Goal: Communication & Community: Answer question/provide support

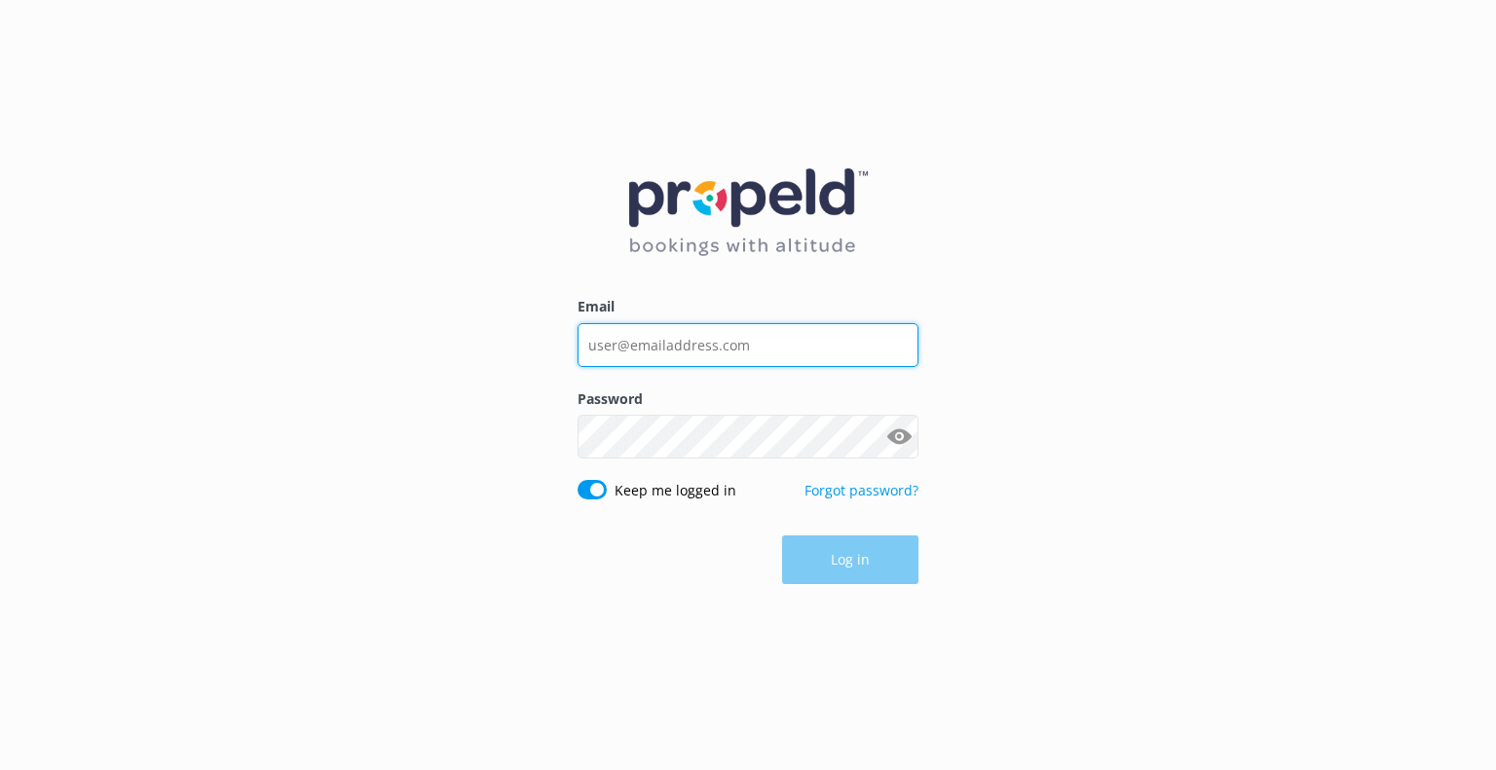
click at [649, 341] on input "Email" at bounding box center [747, 345] width 341 height 44
type input "[EMAIL_ADDRESS][DOMAIN_NAME]"
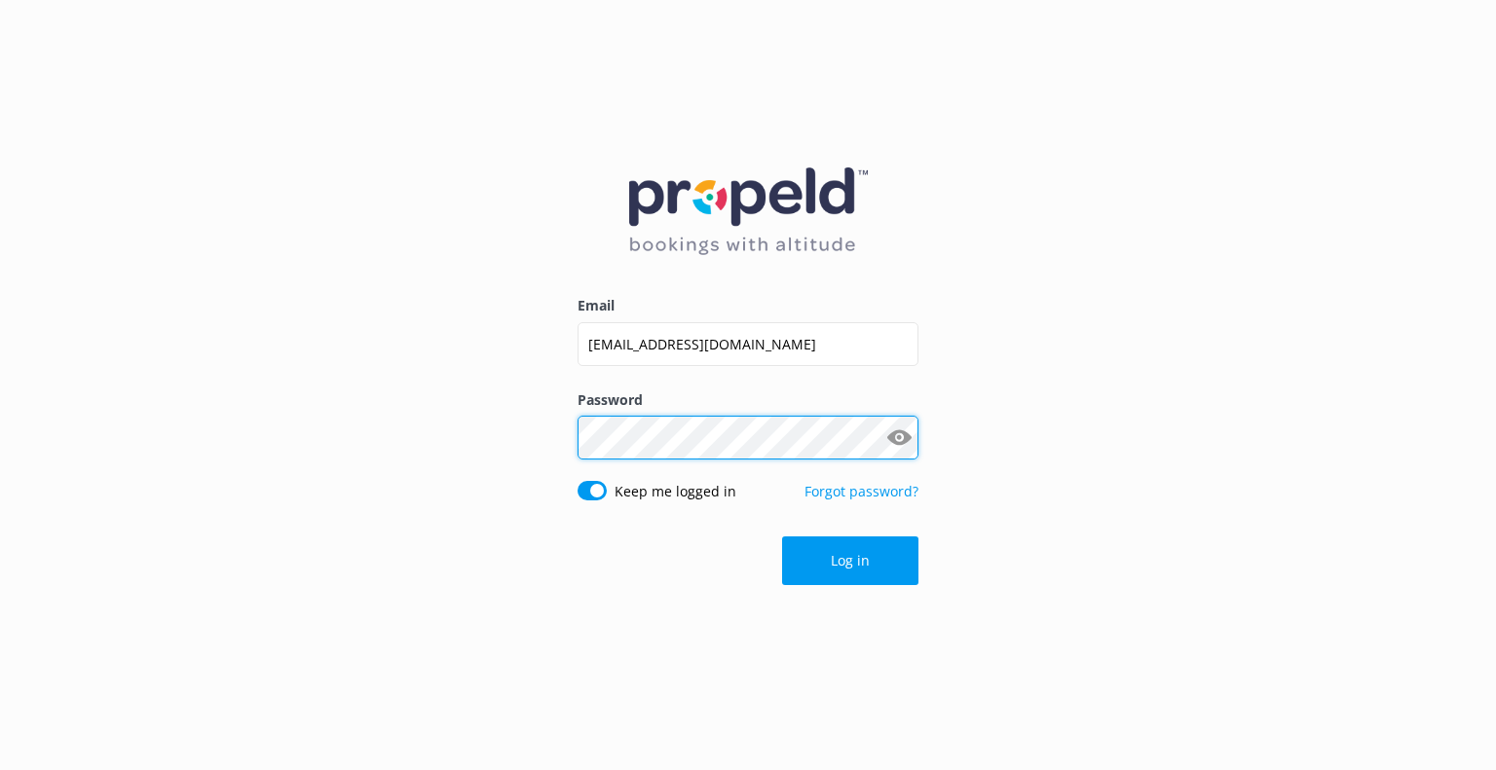
click button "Log in" at bounding box center [850, 561] width 136 height 49
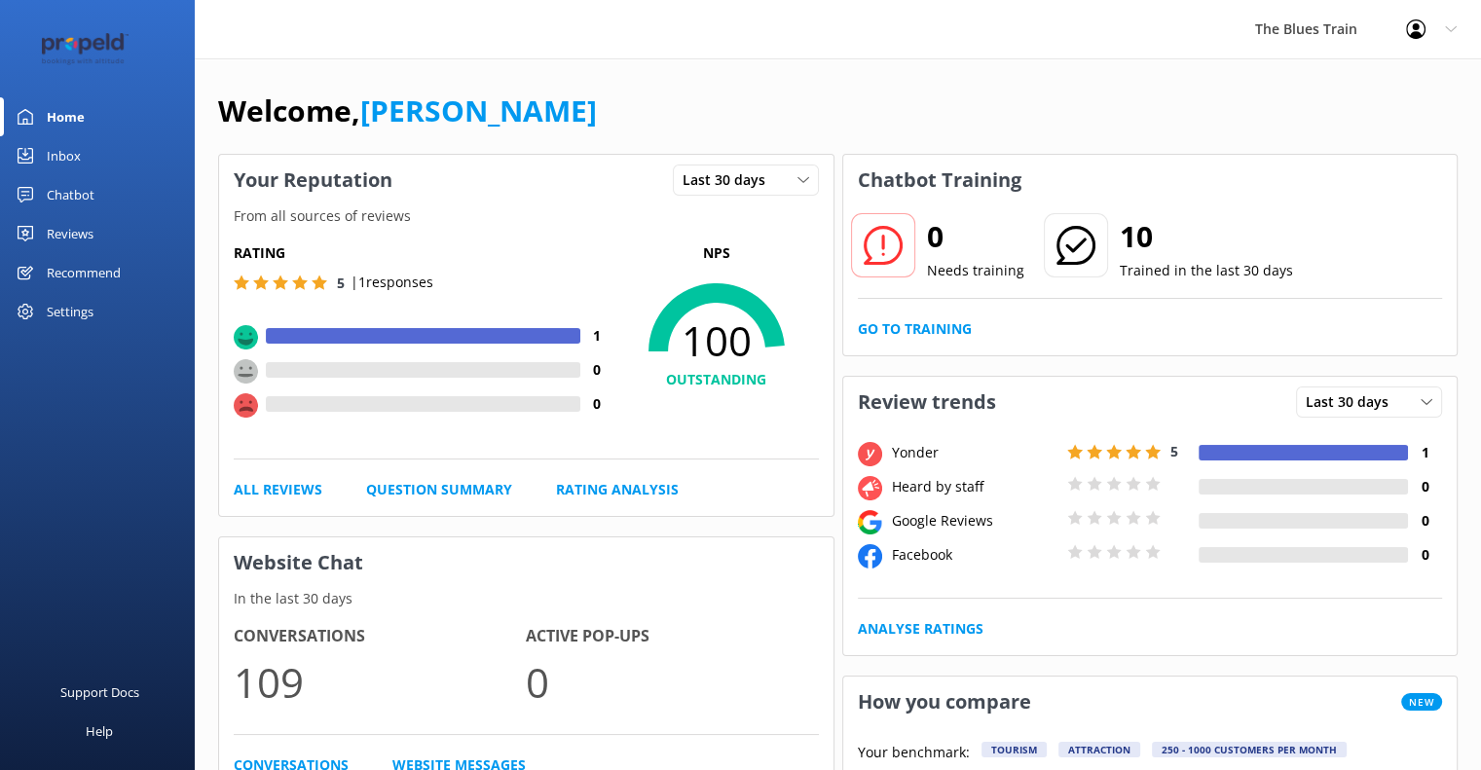
click at [75, 158] on div "Inbox" at bounding box center [64, 155] width 34 height 39
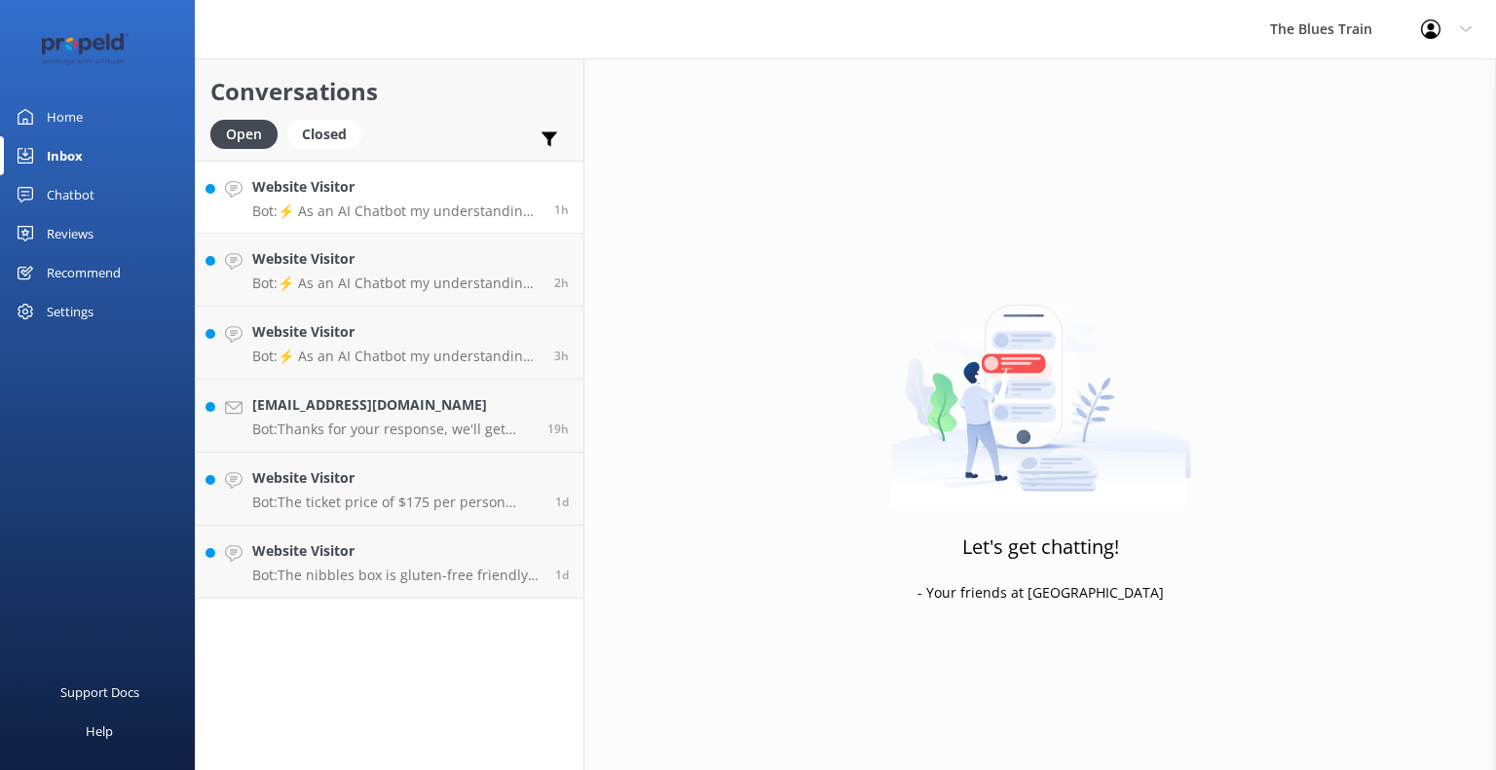
click at [328, 183] on h4 "Website Visitor" at bounding box center [395, 186] width 287 height 21
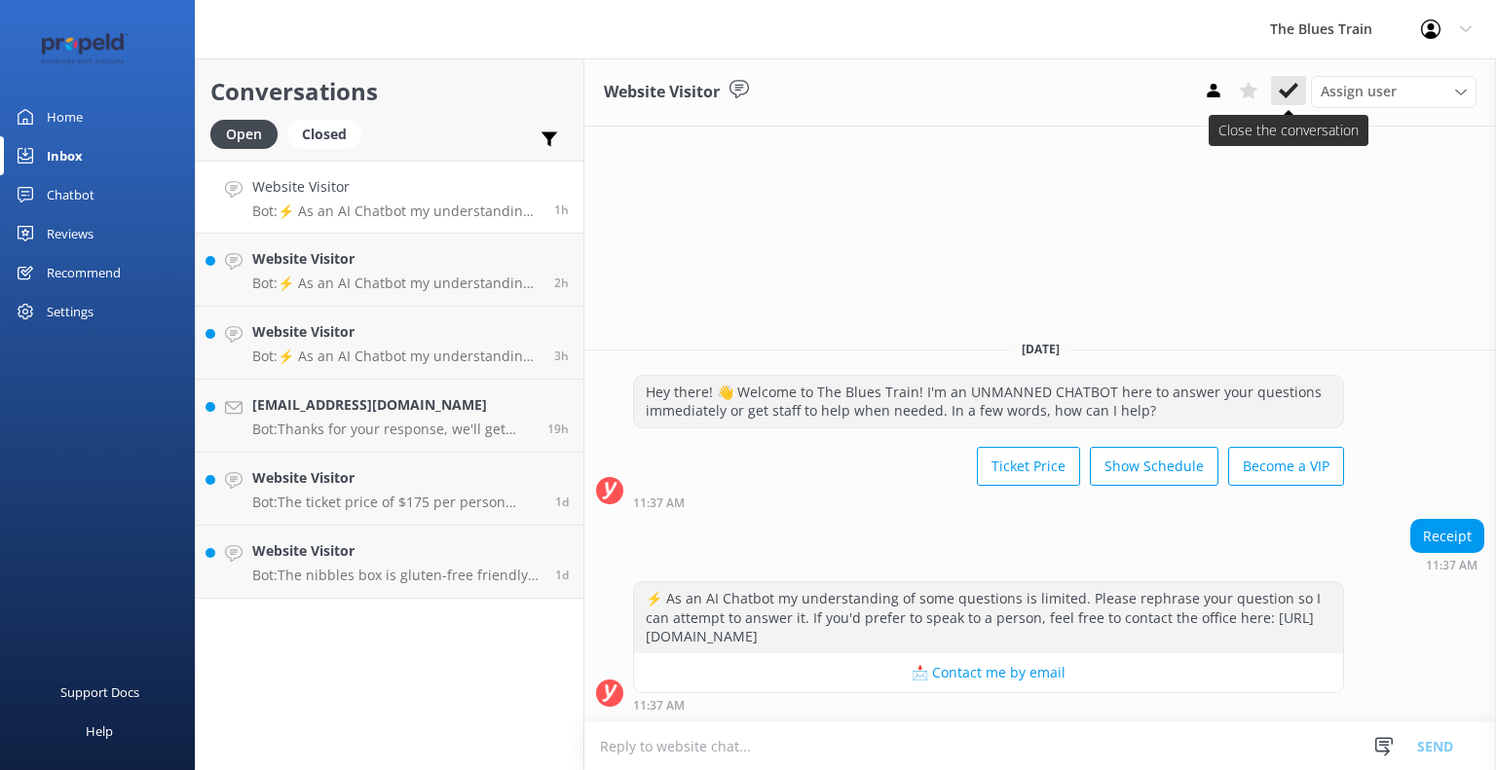
click at [1288, 104] on button at bounding box center [1288, 90] width 35 height 29
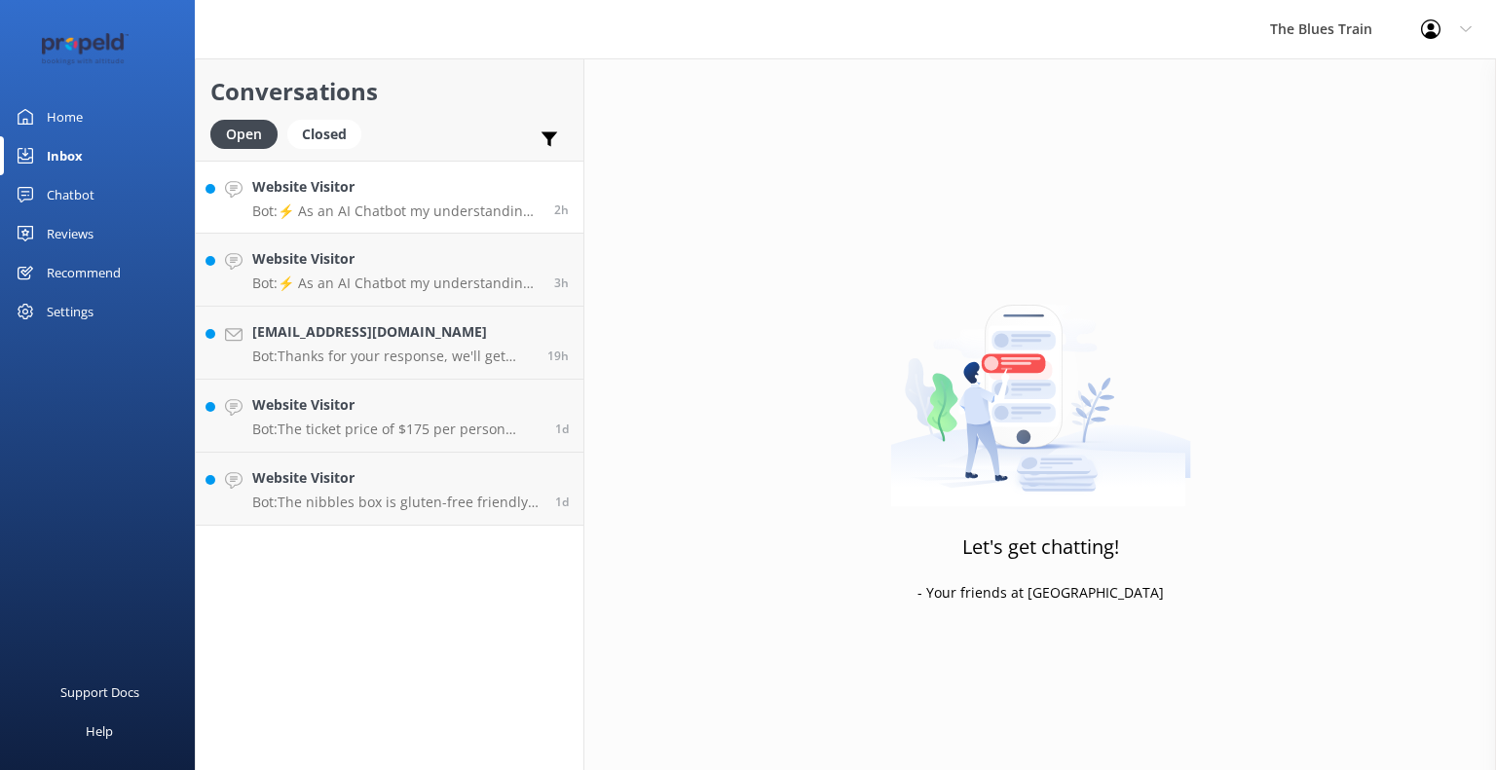
click at [409, 205] on p "Bot: ⚡ As an AI Chatbot my understanding of some questions is limited. Please r…" at bounding box center [395, 212] width 287 height 18
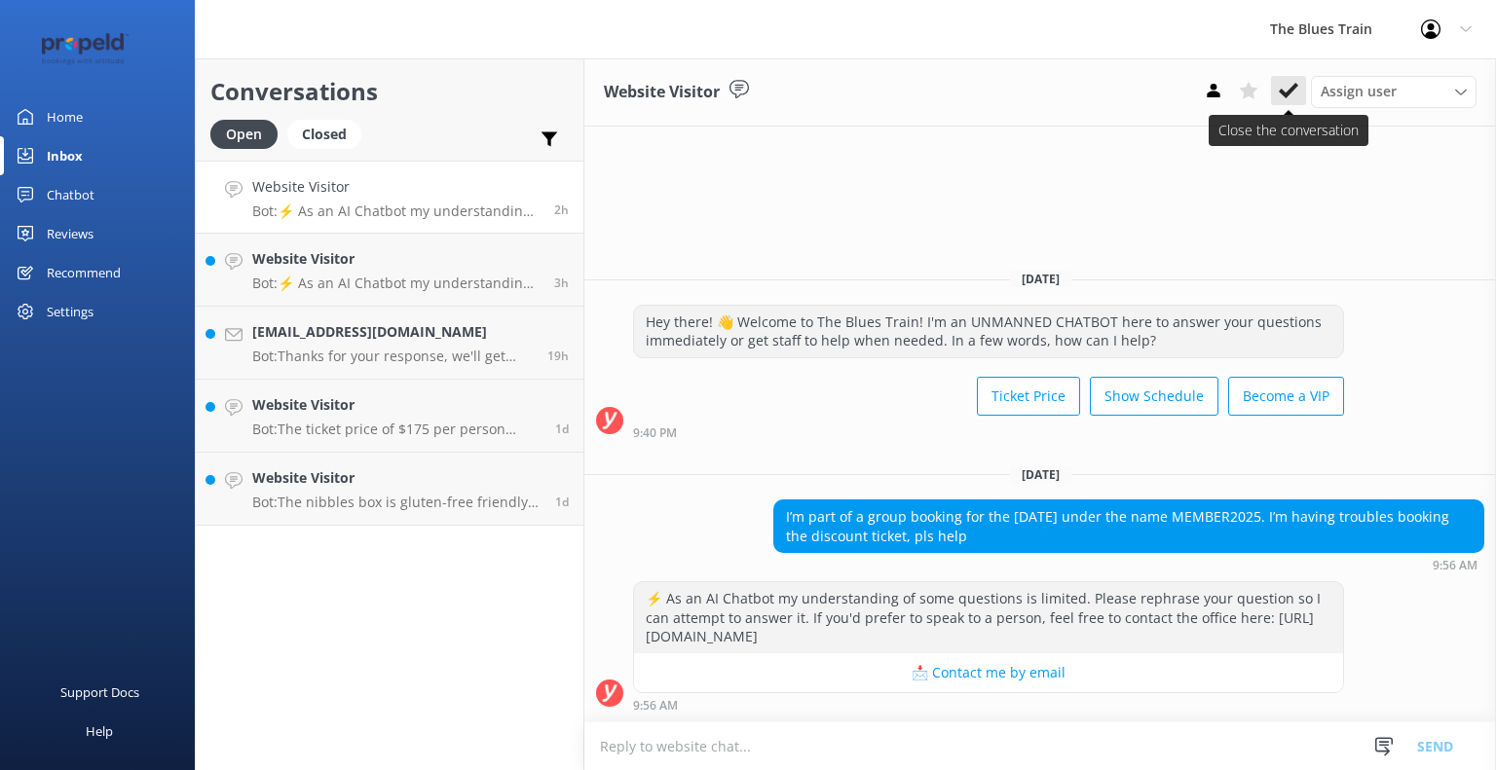
click at [1282, 89] on icon at bounding box center [1287, 90] width 19 height 19
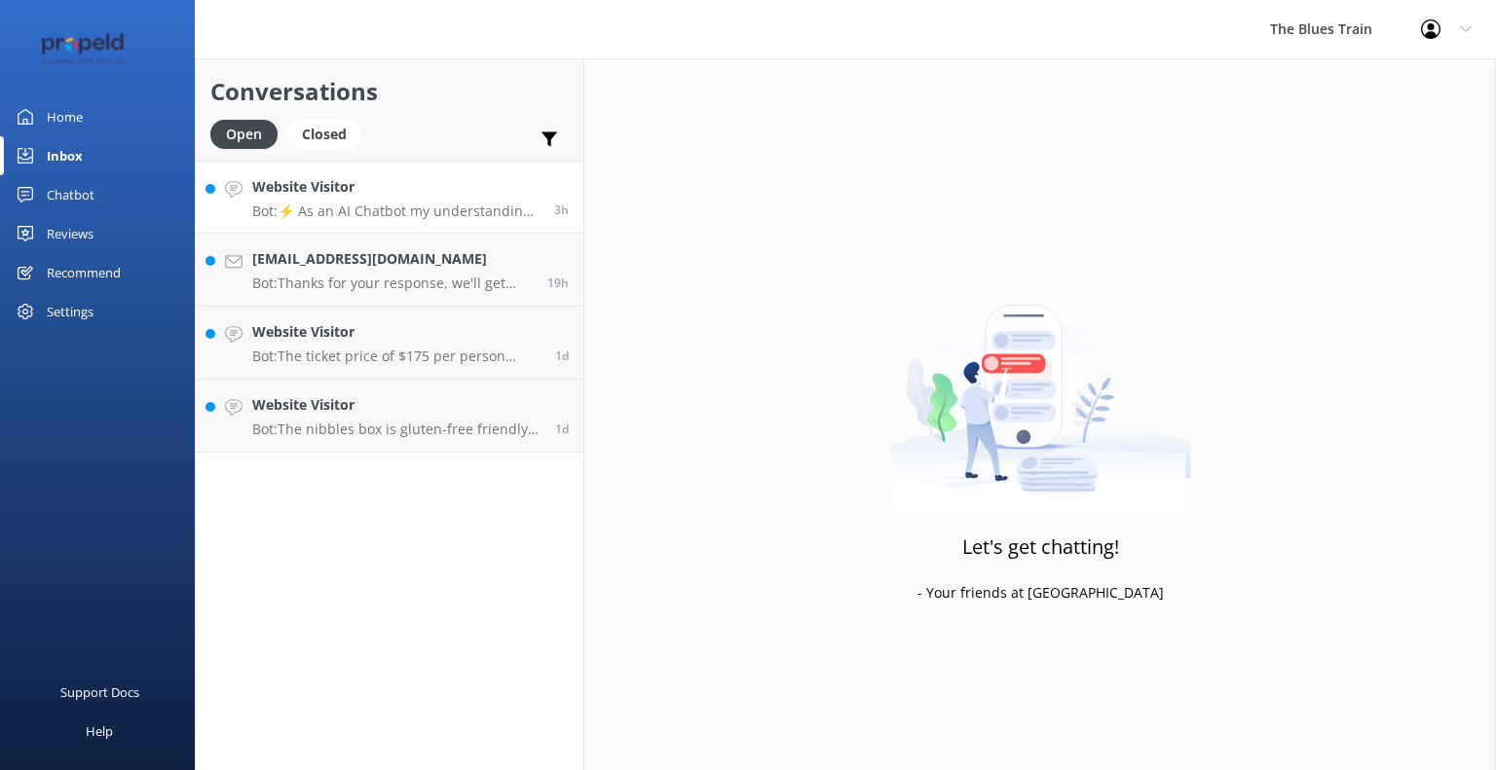
click at [349, 215] on p "Bot: ⚡ As an AI Chatbot my understanding of some questions is limited. Please r…" at bounding box center [395, 212] width 287 height 18
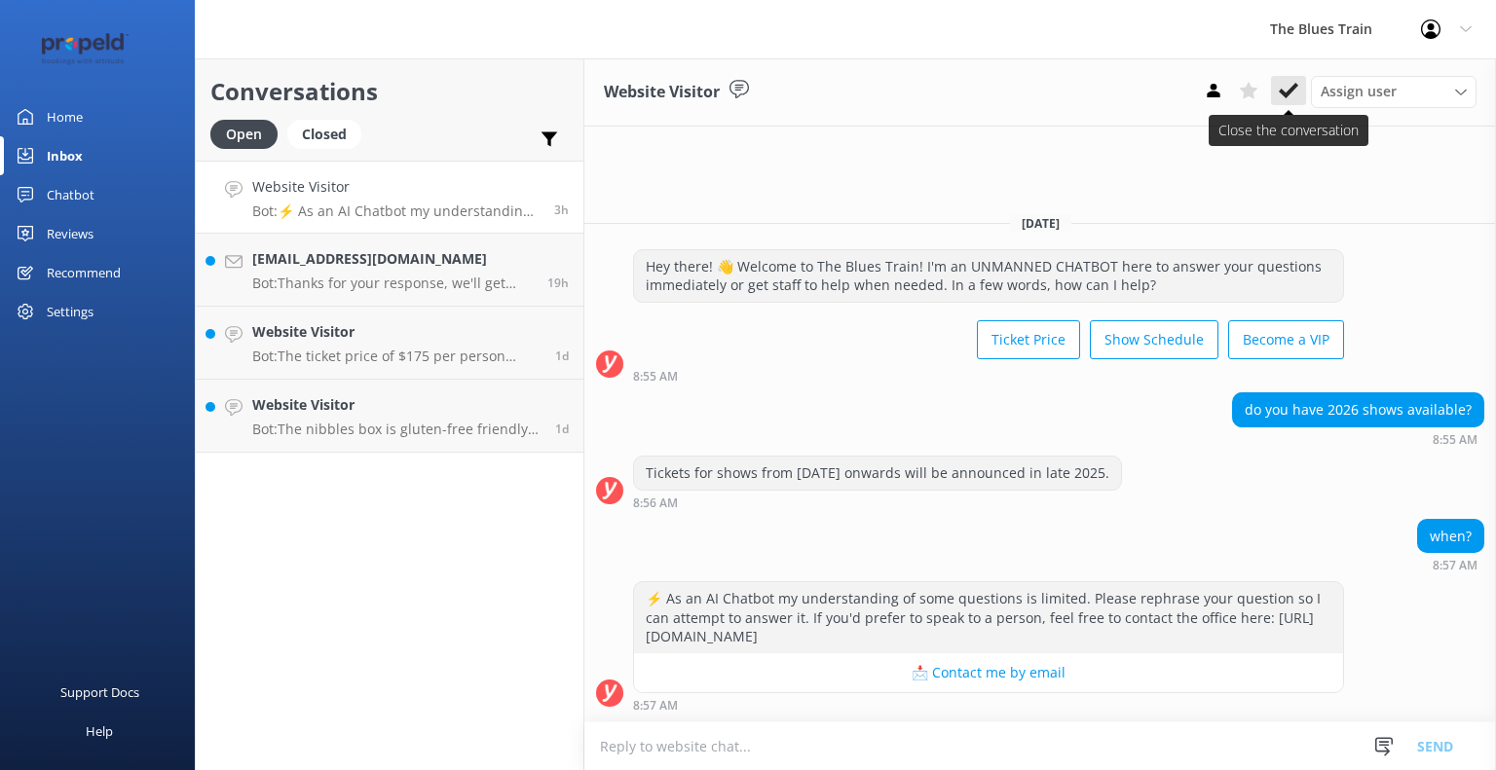
click at [1291, 97] on icon at bounding box center [1287, 90] width 19 height 19
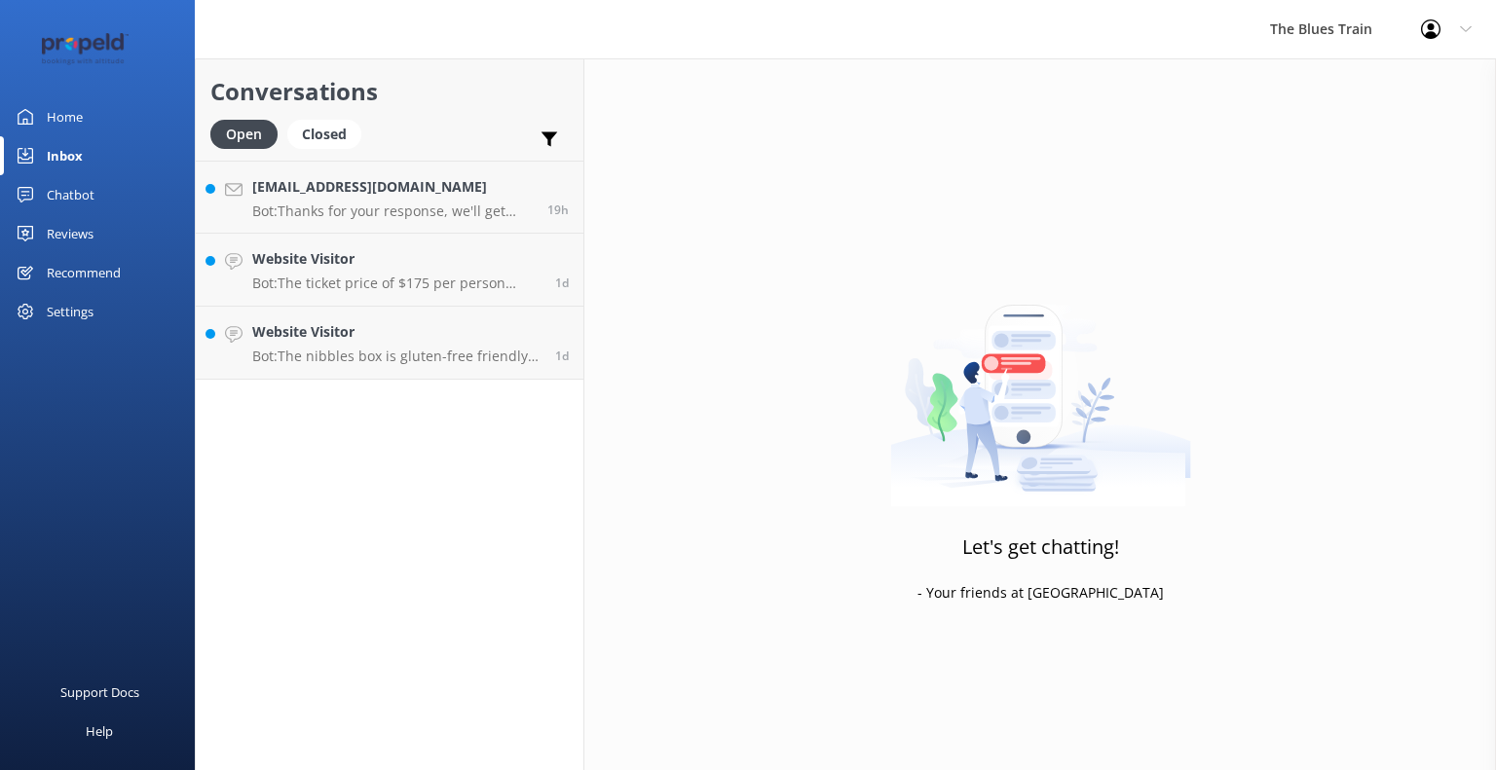
click at [345, 324] on h4 "Website Visitor" at bounding box center [396, 331] width 288 height 21
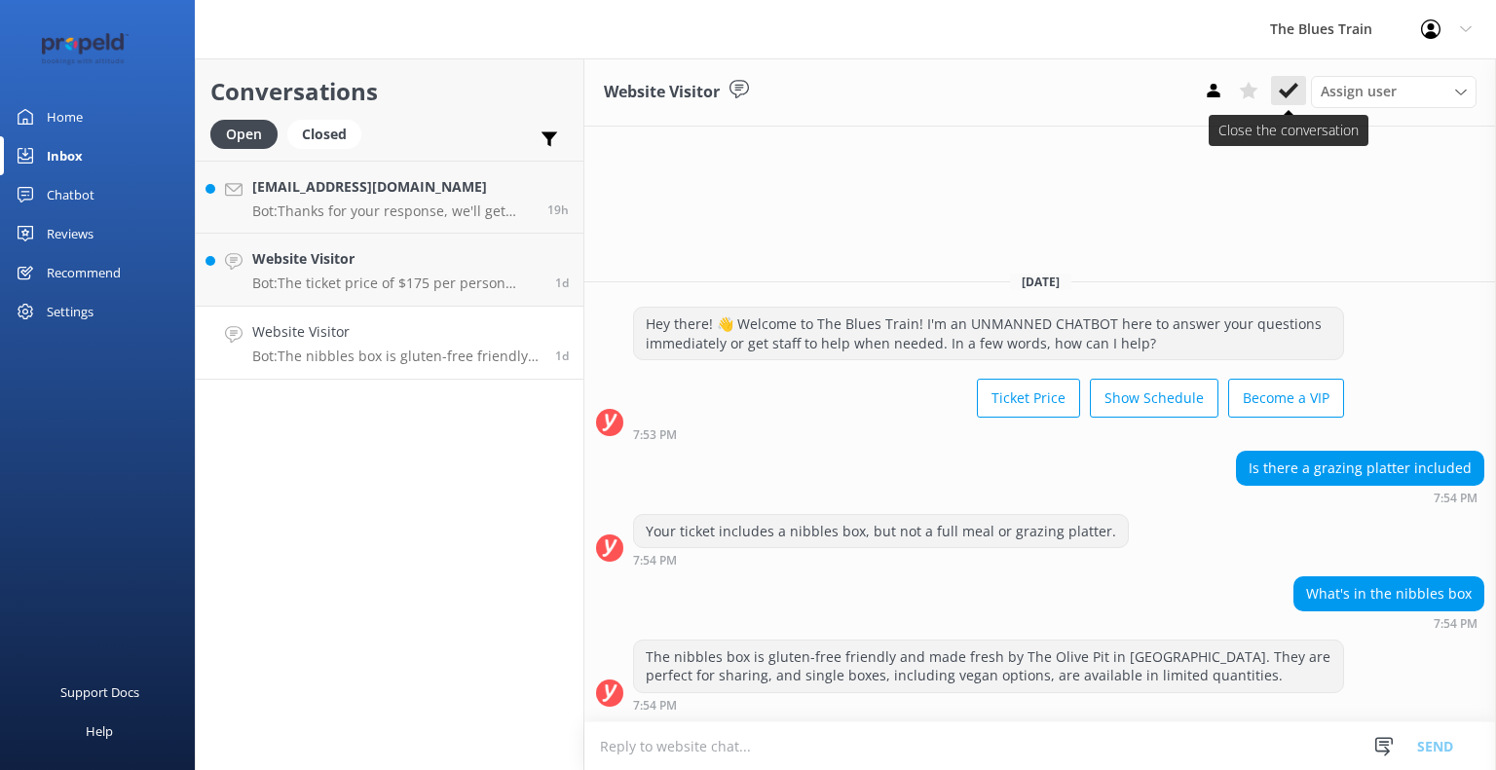
click at [1293, 85] on use at bounding box center [1287, 91] width 19 height 16
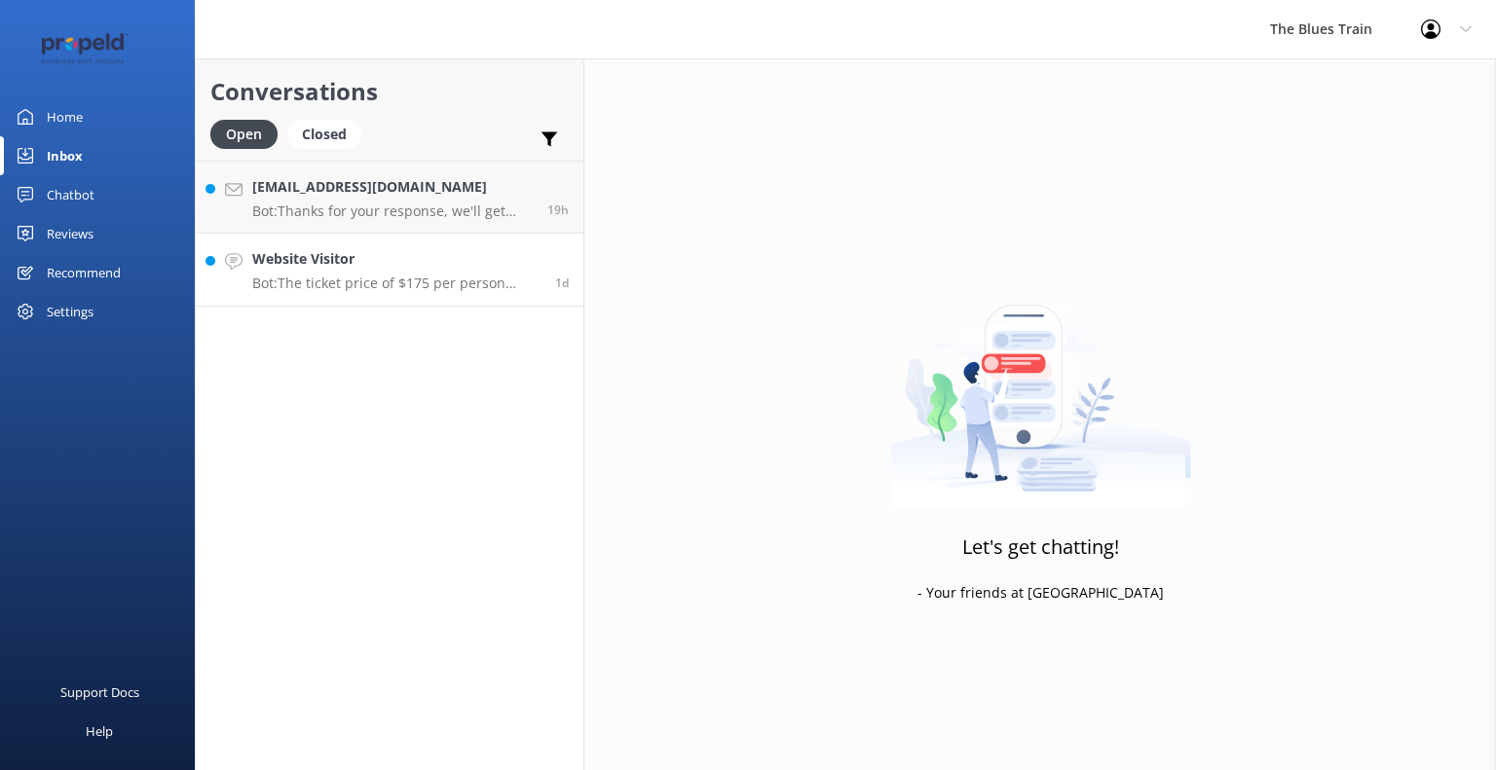
click at [363, 271] on div "Website Visitor Bot: The ticket price of $175 per person includes the night of …" at bounding box center [396, 269] width 288 height 43
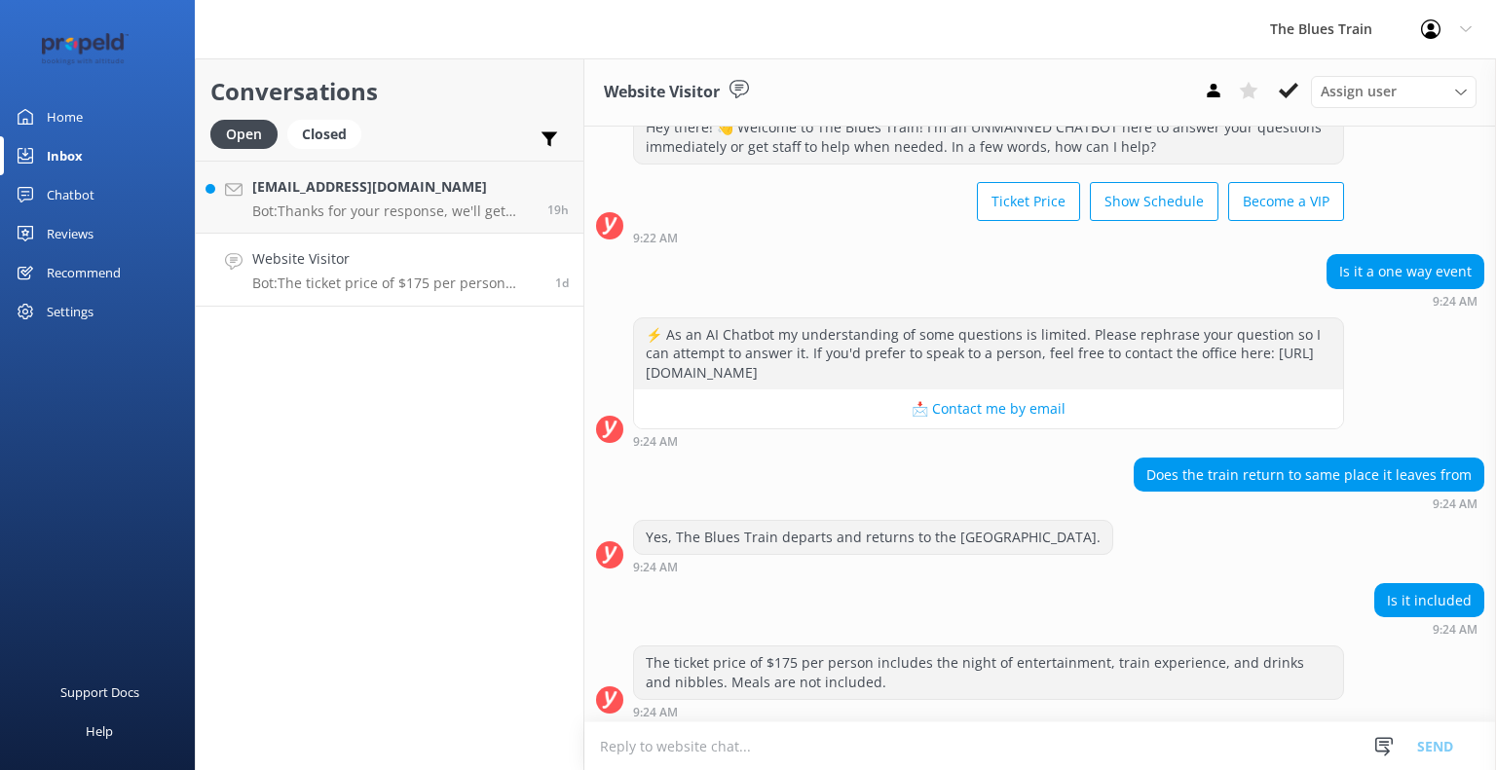
scroll to position [70, 0]
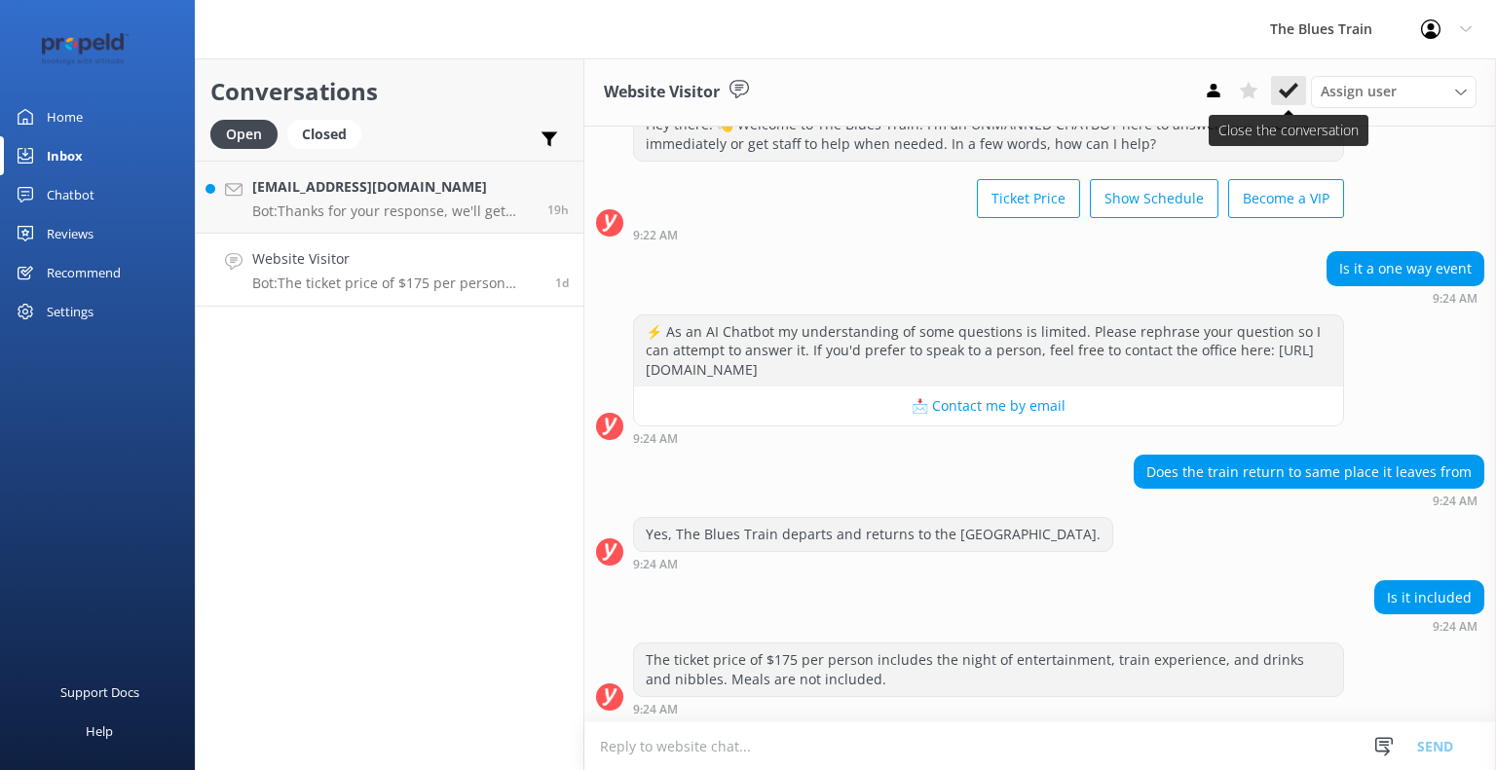
click at [1287, 85] on icon at bounding box center [1287, 90] width 19 height 19
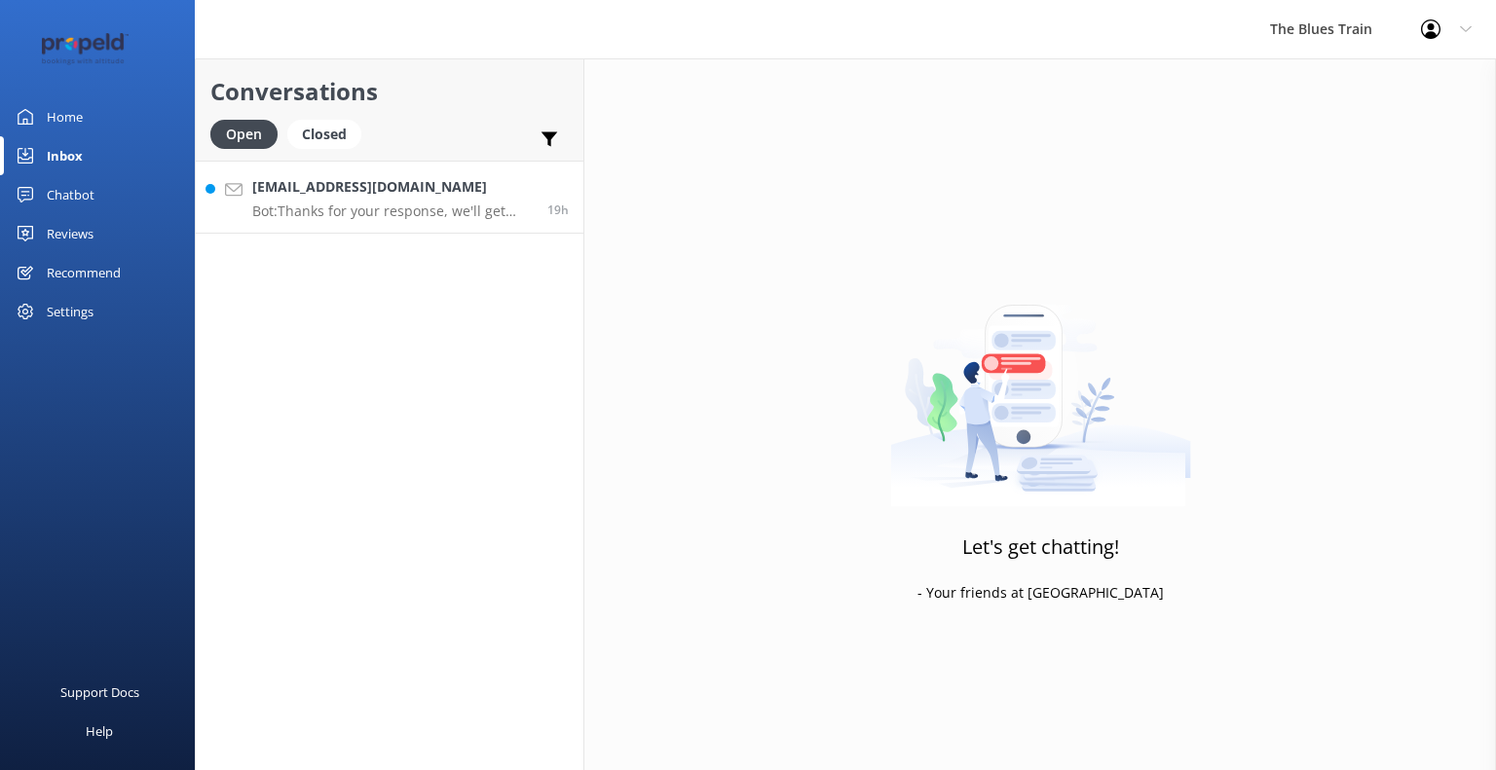
click at [323, 197] on h4 "[EMAIL_ADDRESS][DOMAIN_NAME]" at bounding box center [392, 186] width 280 height 21
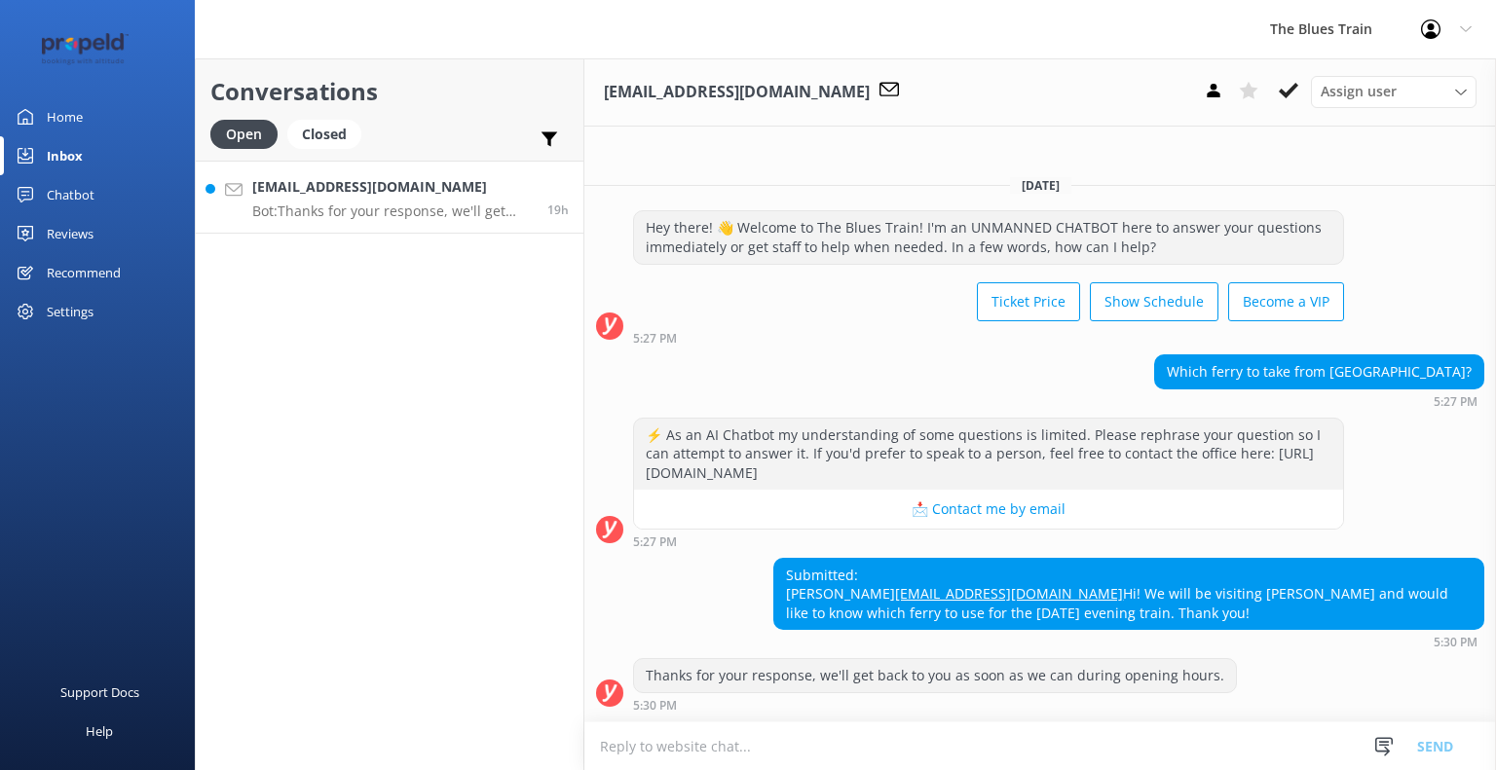
scroll to position [2, 0]
click at [333, 528] on div "Conversations Open Closed Important Assigned to me Unassigned [EMAIL_ADDRESS][D…" at bounding box center [389, 414] width 389 height 712
click at [93, 196] on div "Chatbot" at bounding box center [71, 194] width 48 height 39
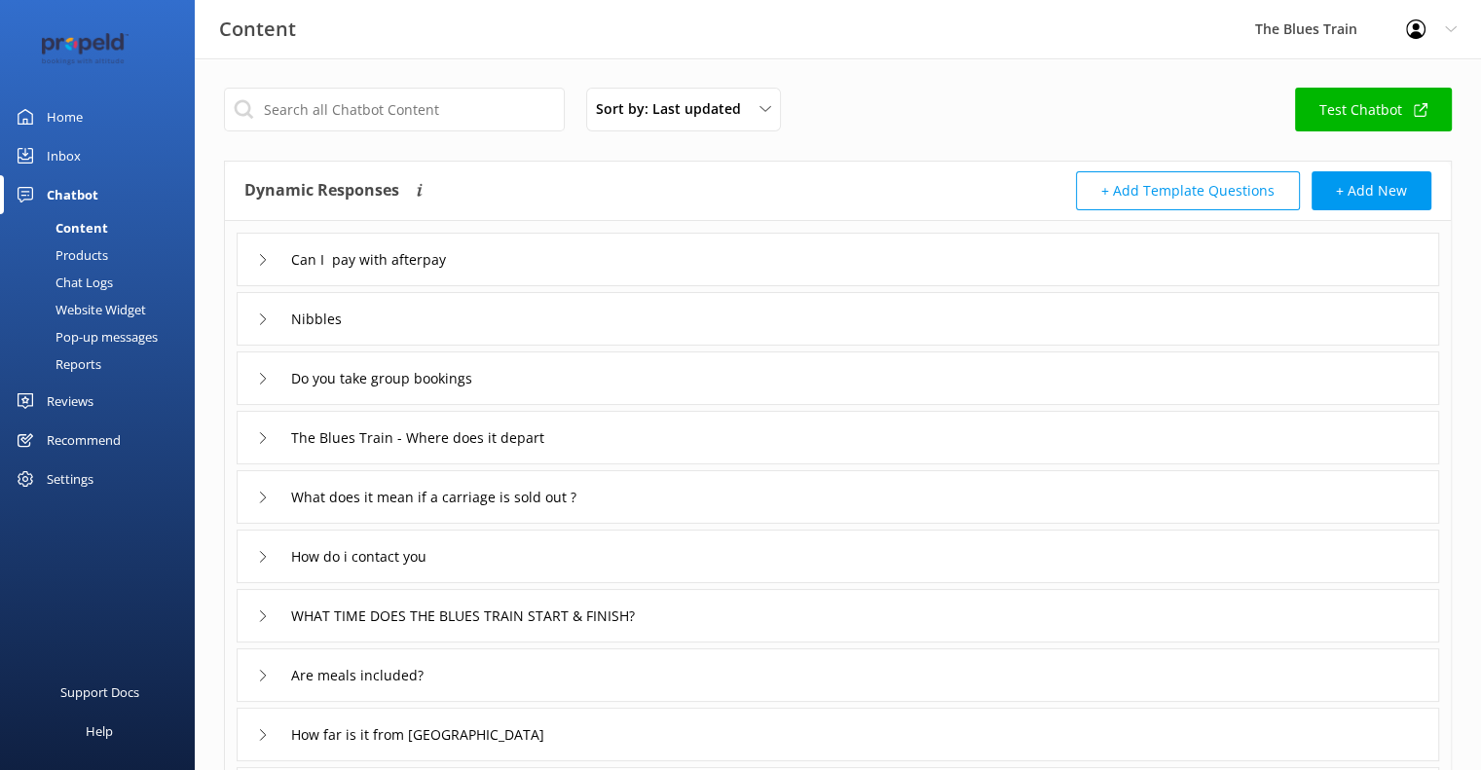
click at [100, 108] on link "Home" at bounding box center [97, 116] width 195 height 39
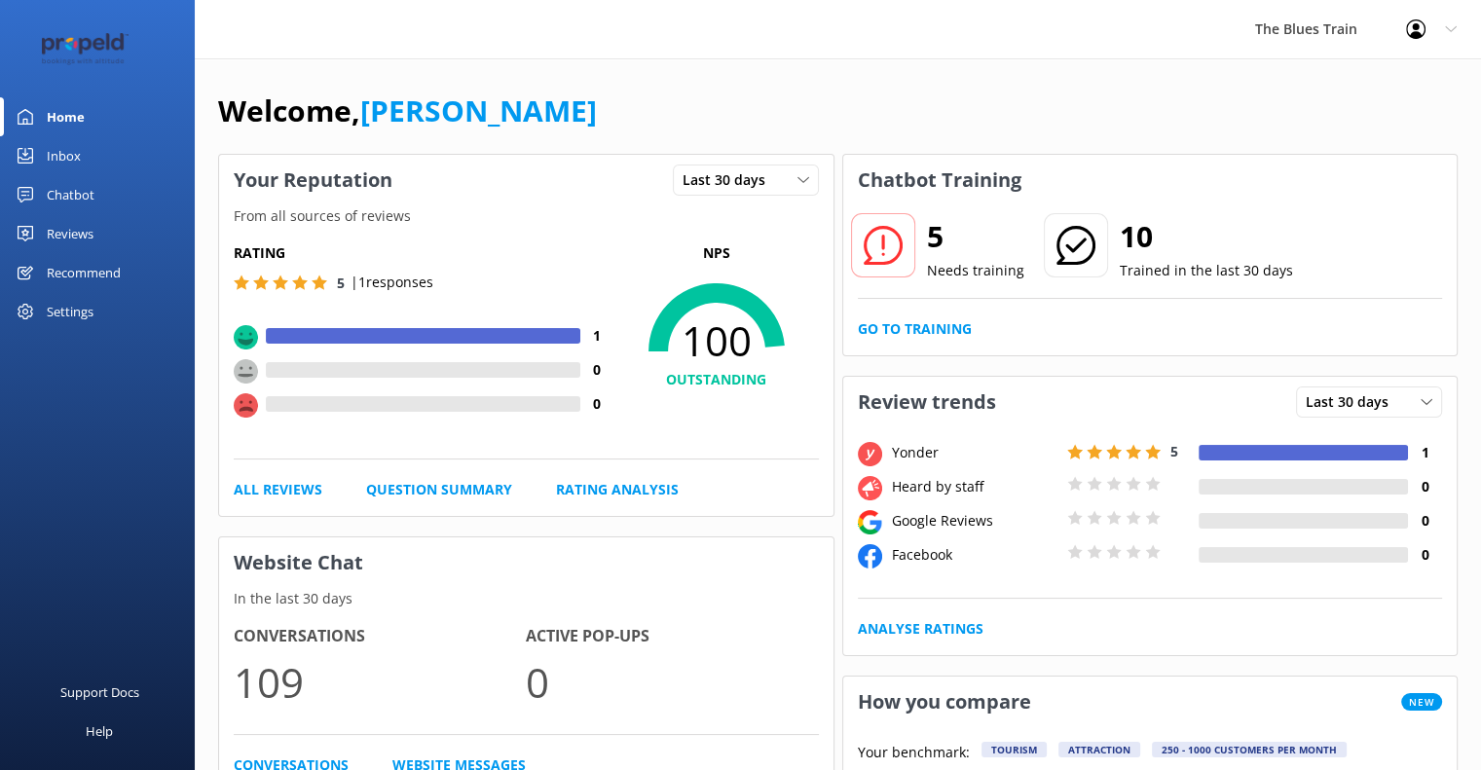
click at [79, 232] on div "Reviews" at bounding box center [70, 233] width 47 height 39
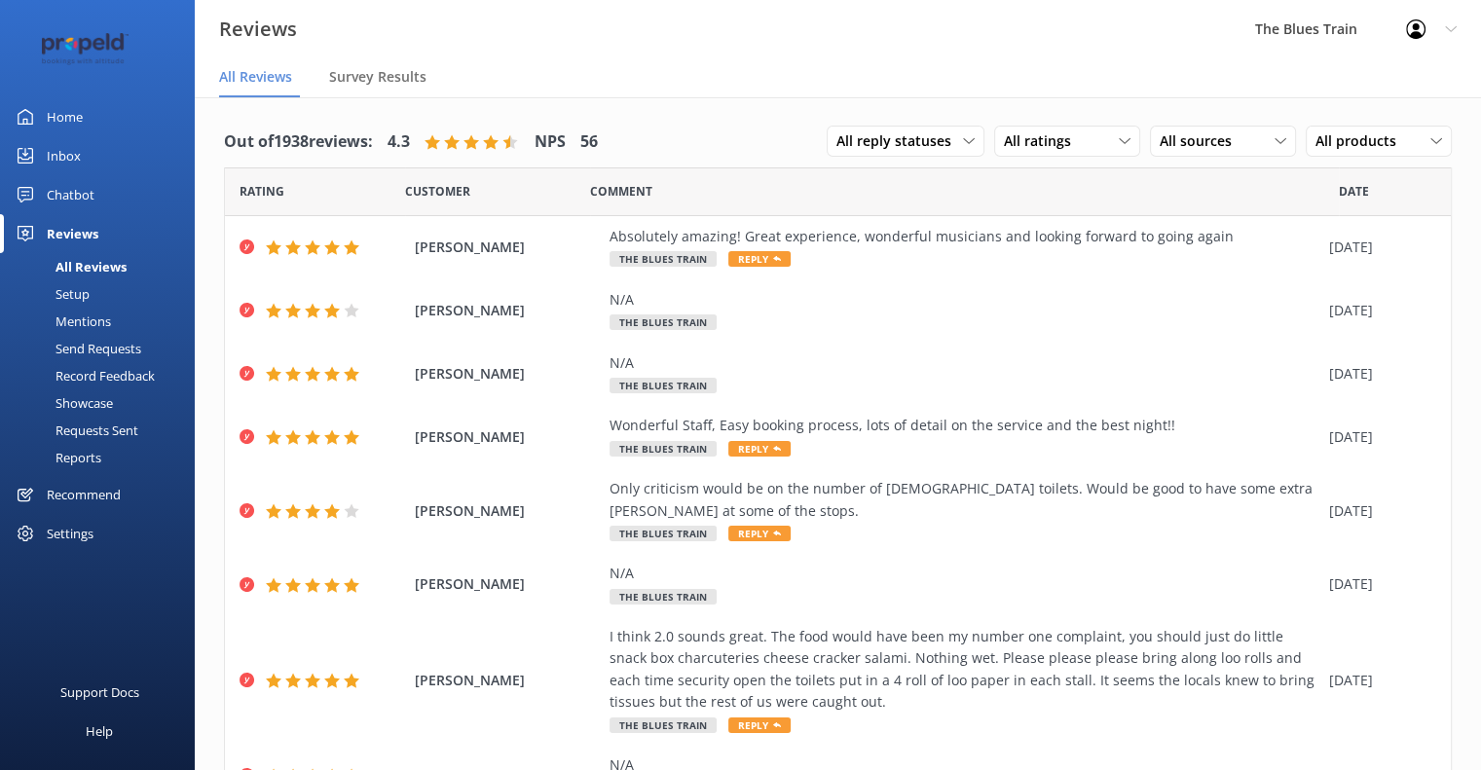
click at [74, 206] on div "Chatbot" at bounding box center [71, 194] width 48 height 39
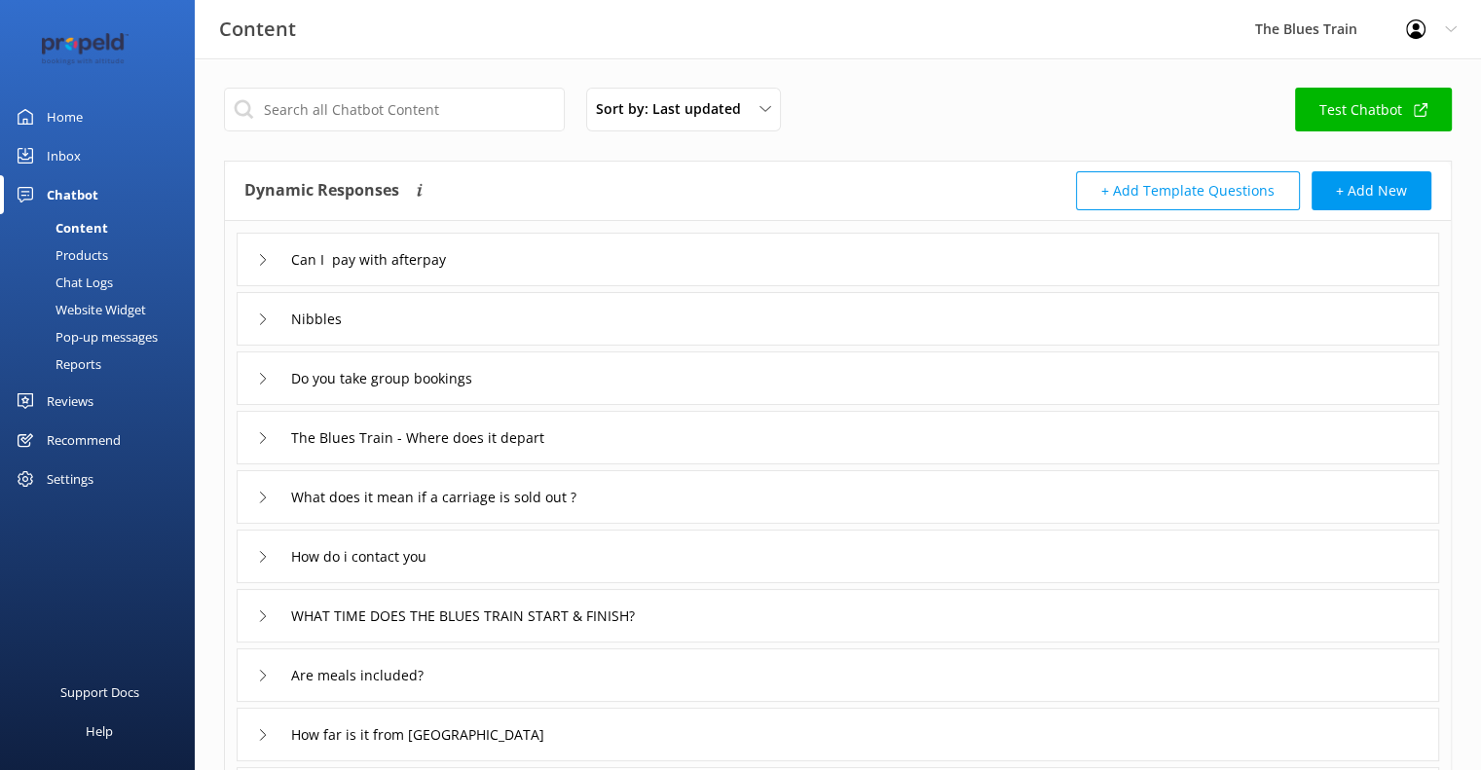
click at [84, 398] on div "Reviews" at bounding box center [70, 401] width 47 height 39
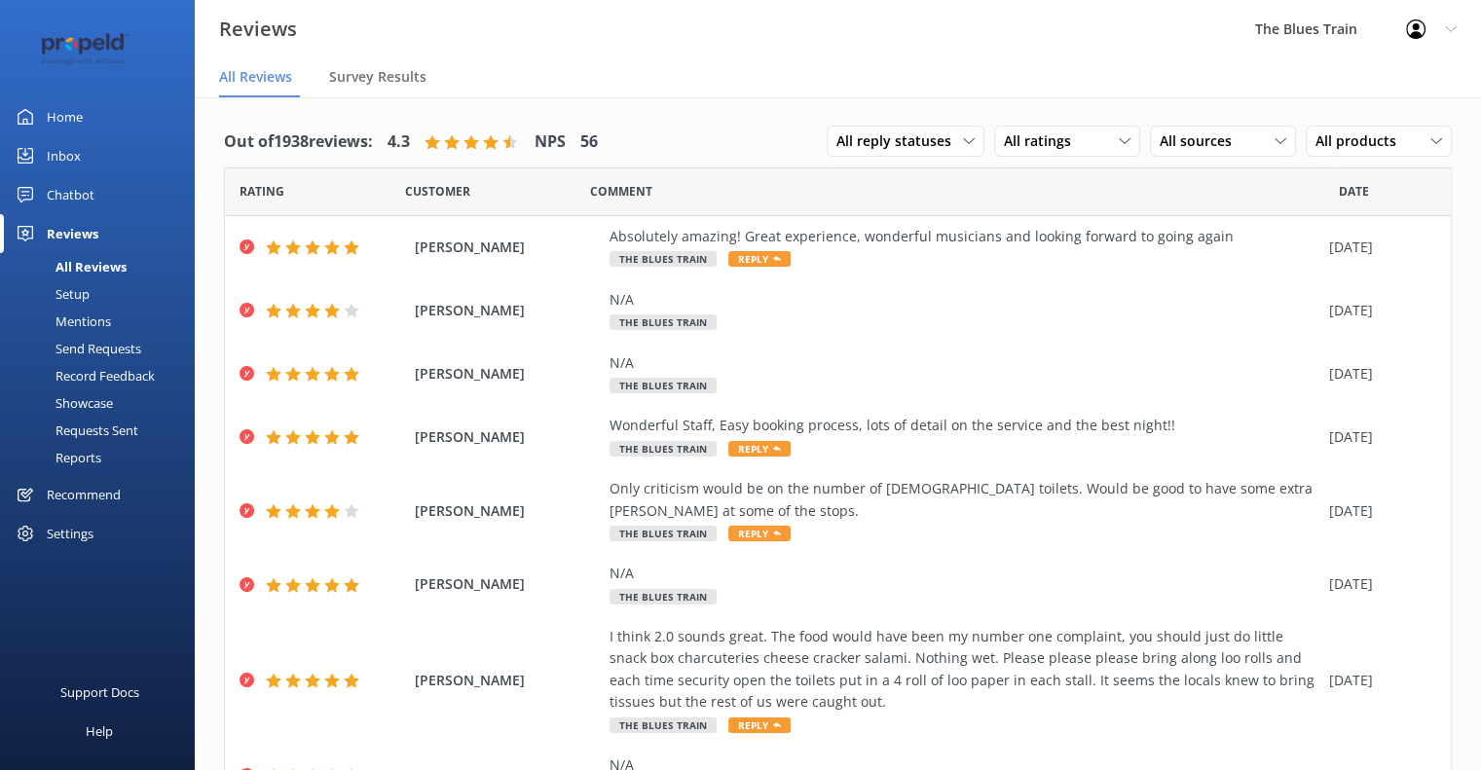
click at [93, 182] on link "Chatbot" at bounding box center [97, 194] width 195 height 39
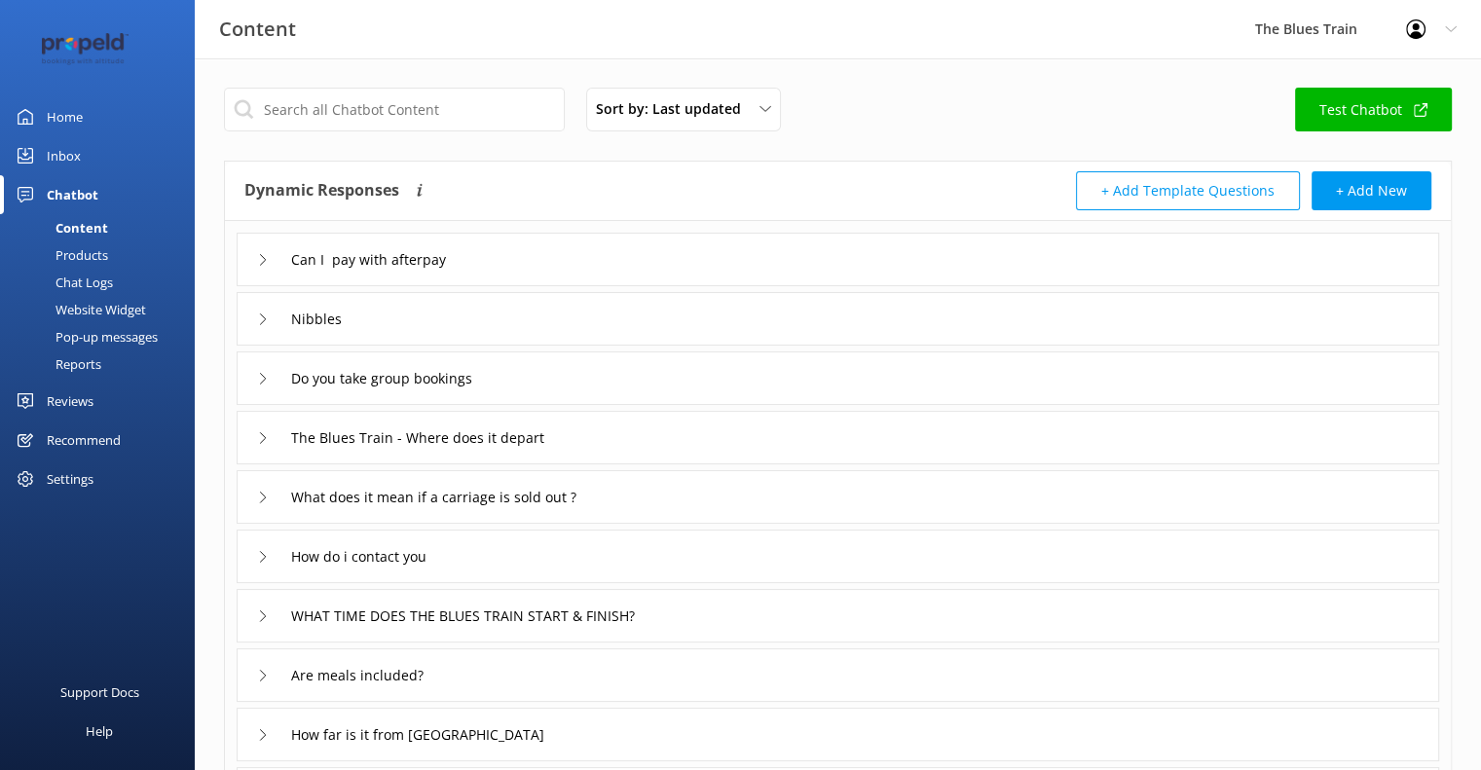
click at [94, 280] on div "Chat Logs" at bounding box center [62, 282] width 101 height 27
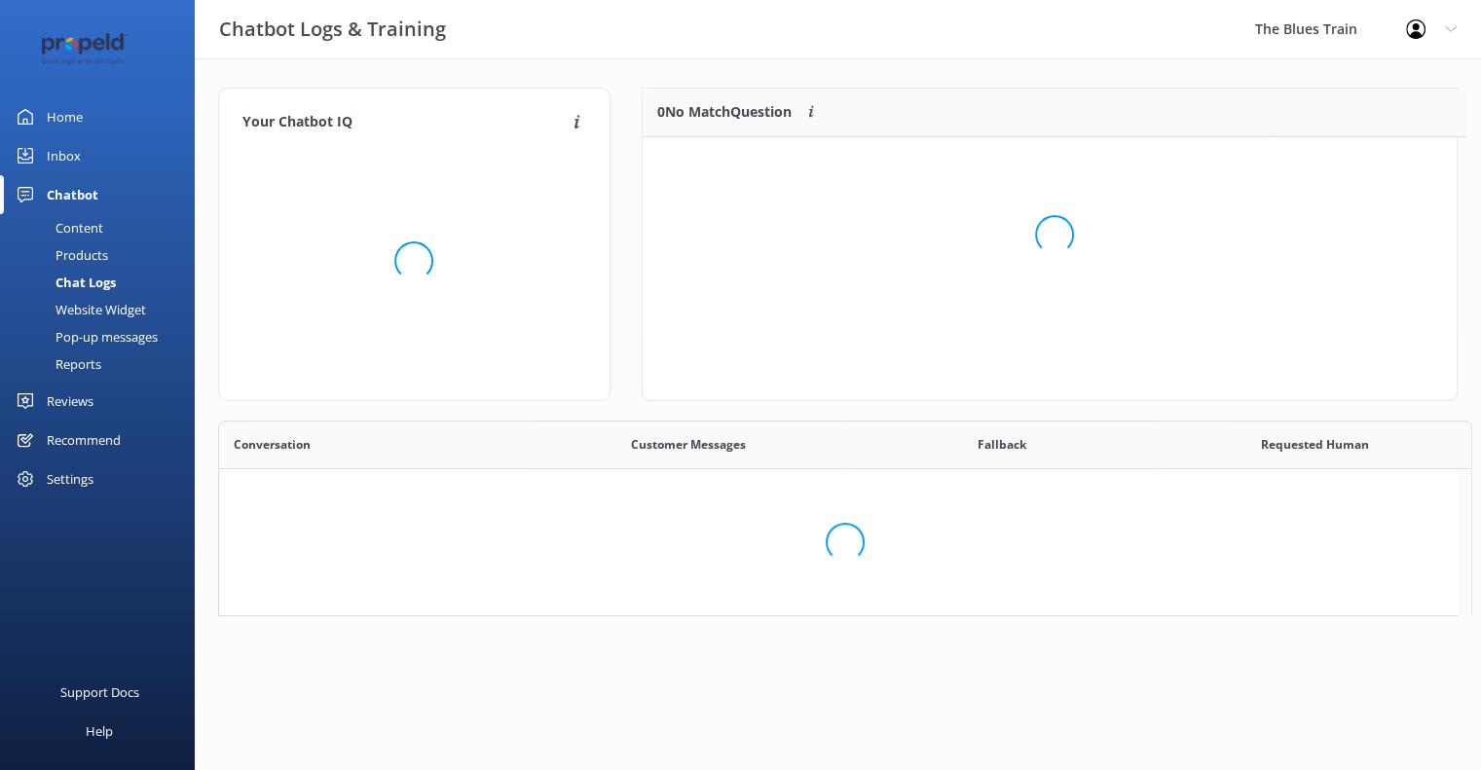
scroll to position [229, 799]
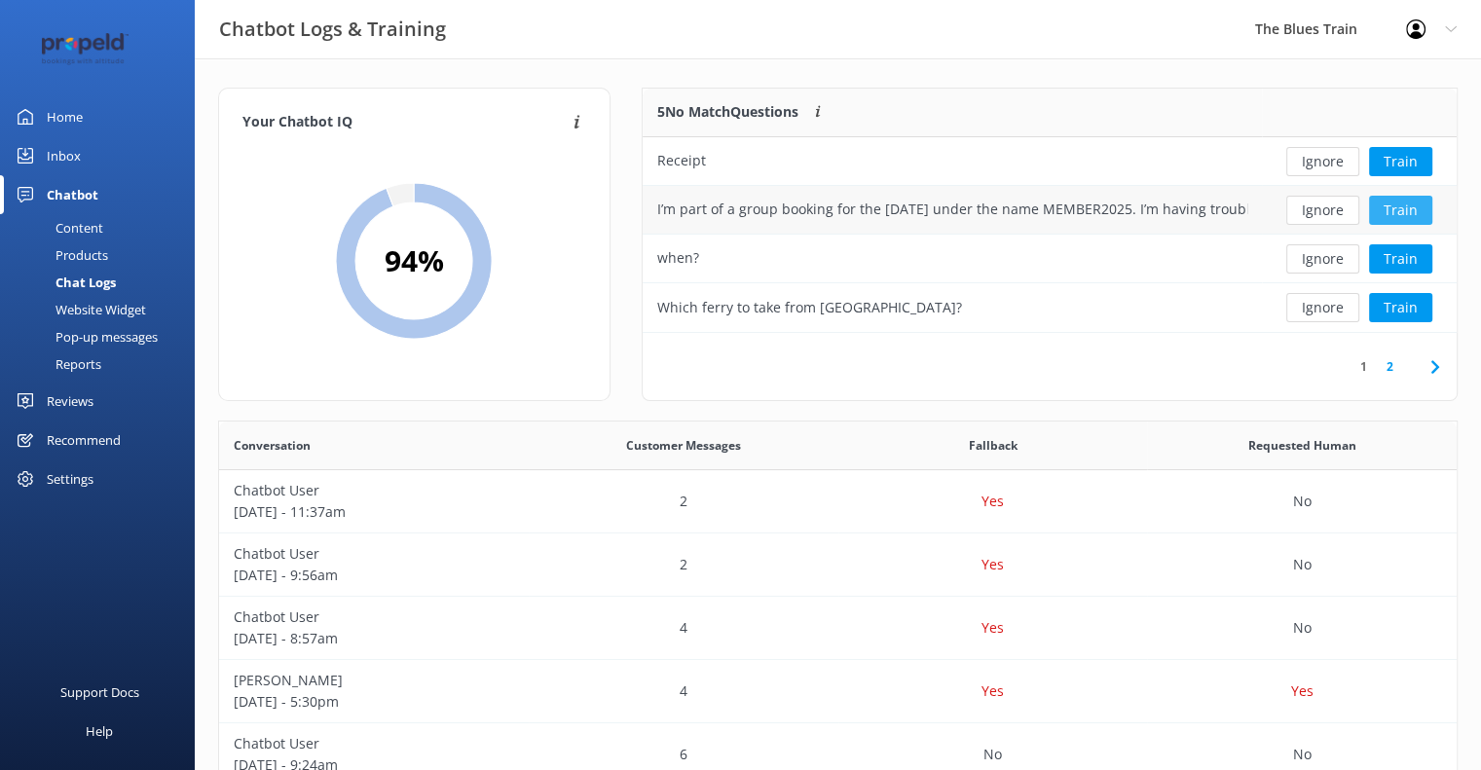
click at [1391, 199] on button "Train" at bounding box center [1400, 210] width 63 height 29
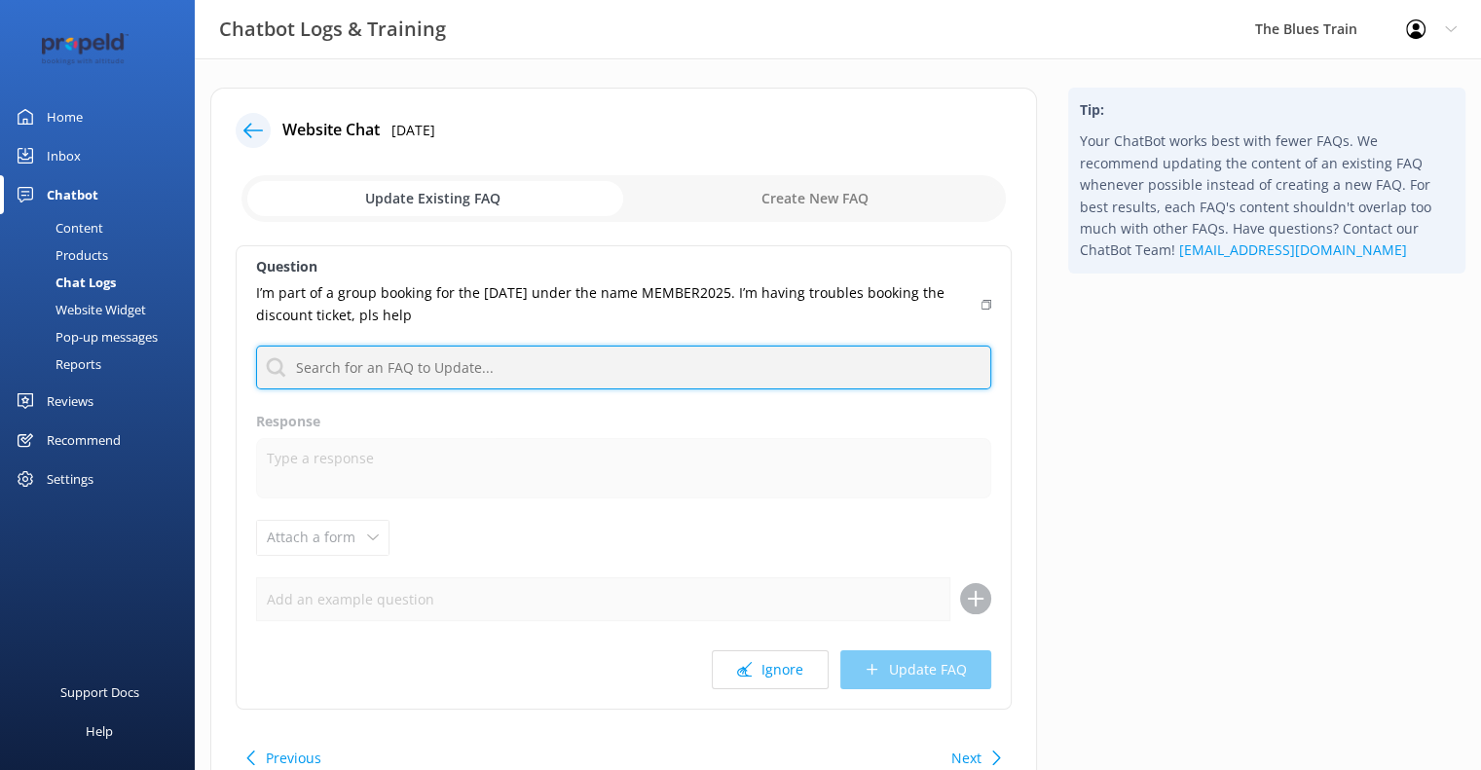
click at [609, 352] on input "text" at bounding box center [623, 368] width 735 height 44
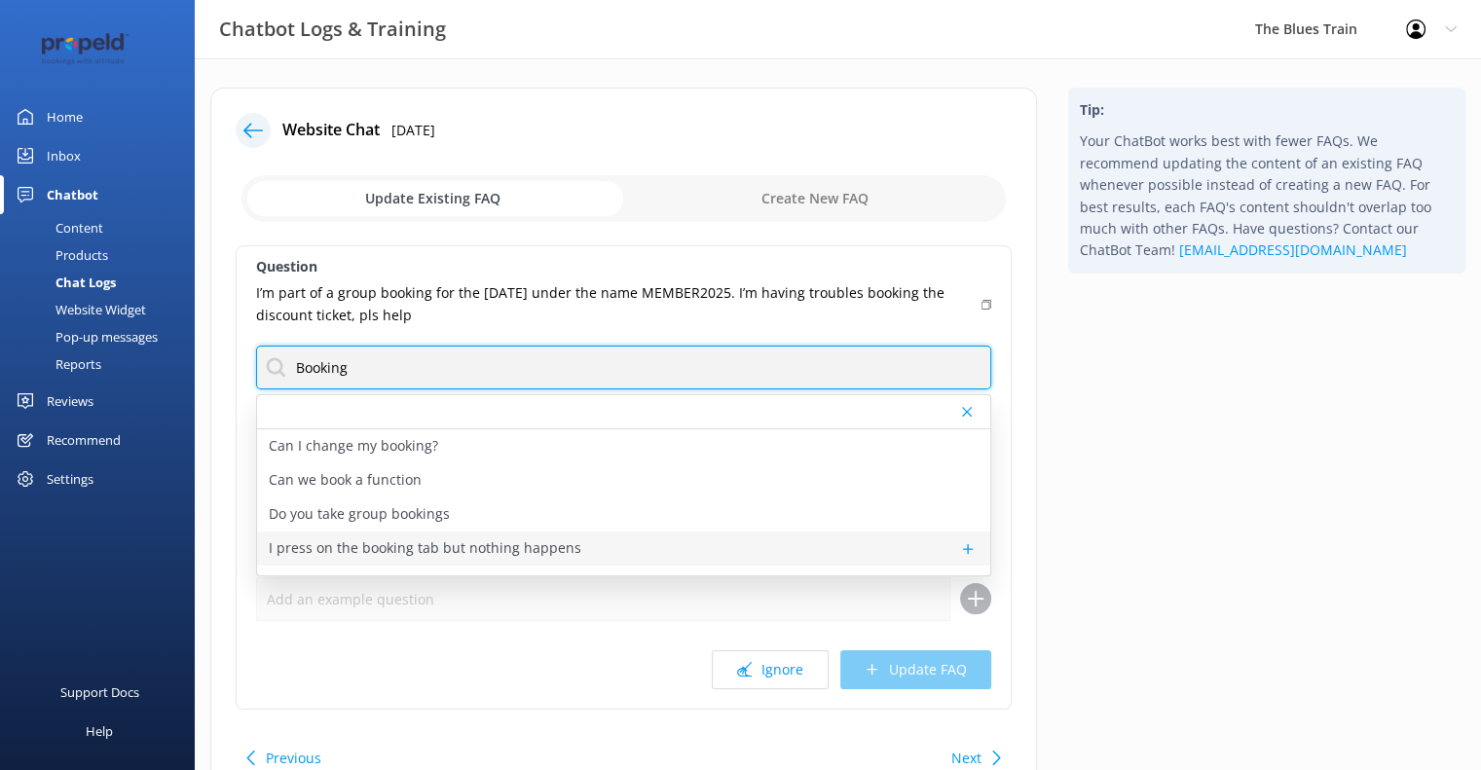
type input "Booking"
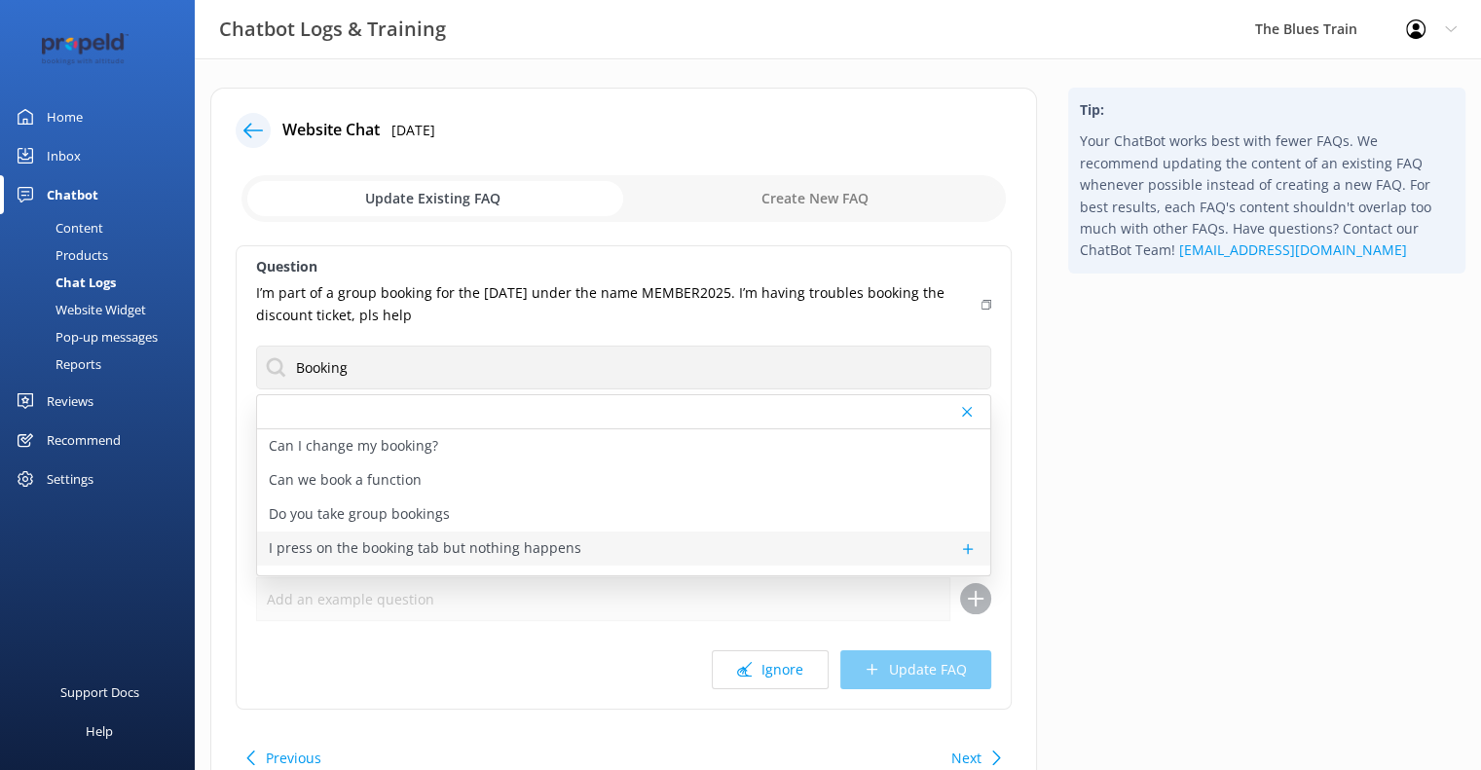
click at [508, 548] on p "I press on the booking tab but nothing happens" at bounding box center [425, 547] width 313 height 21
type textarea "Please ensure that you have selected the number of tickets you would like for y…"
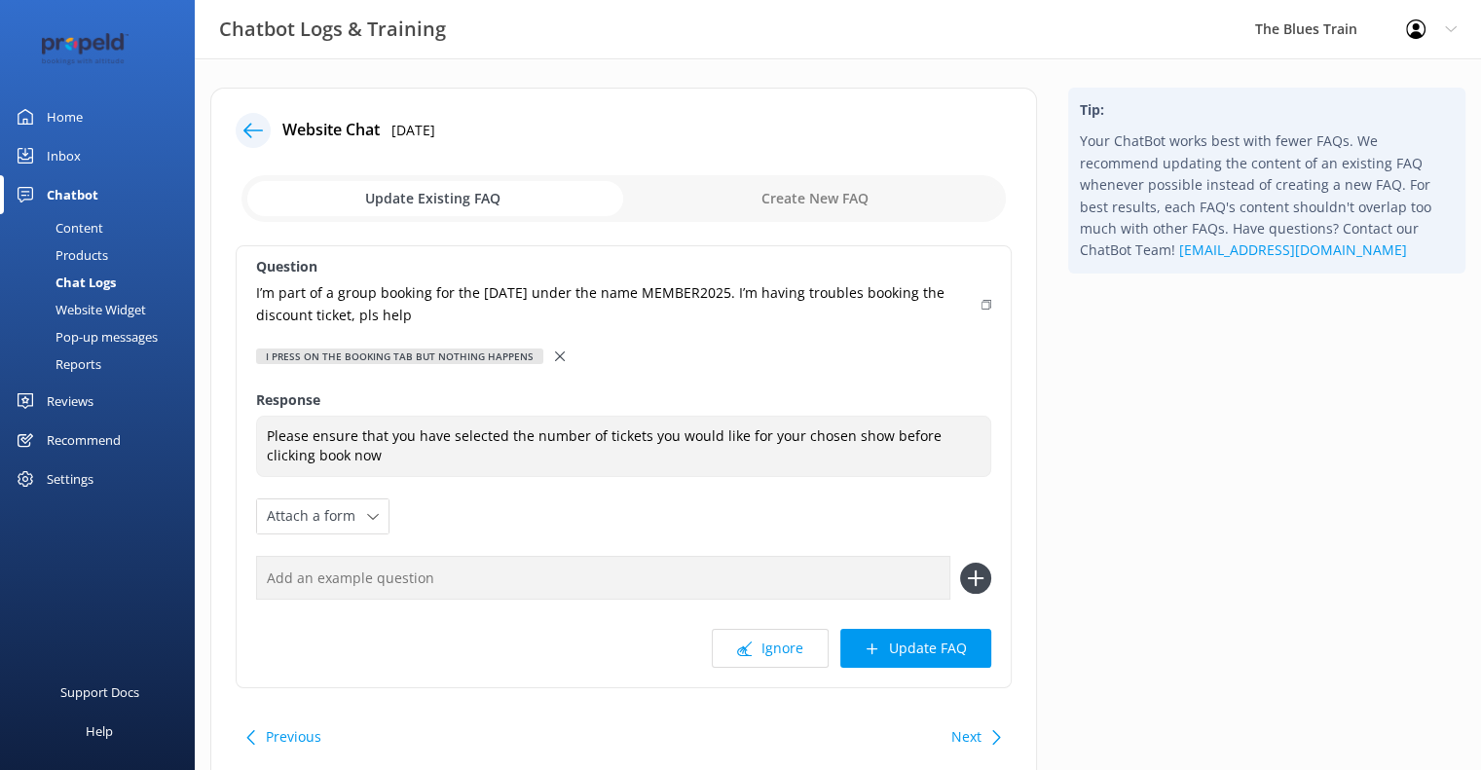
click at [555, 353] on icon at bounding box center [560, 357] width 10 height 10
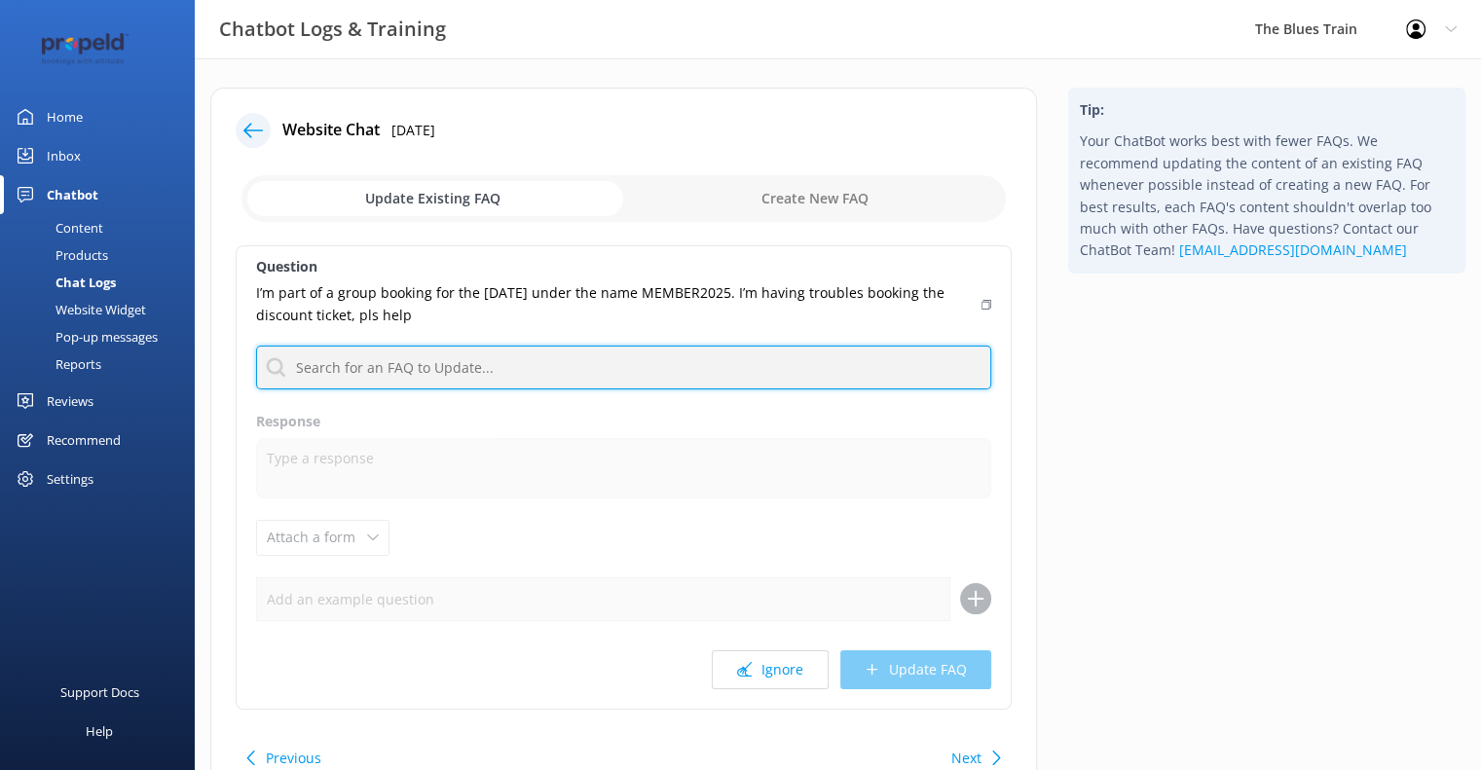
click at [506, 361] on input "text" at bounding box center [623, 368] width 735 height 44
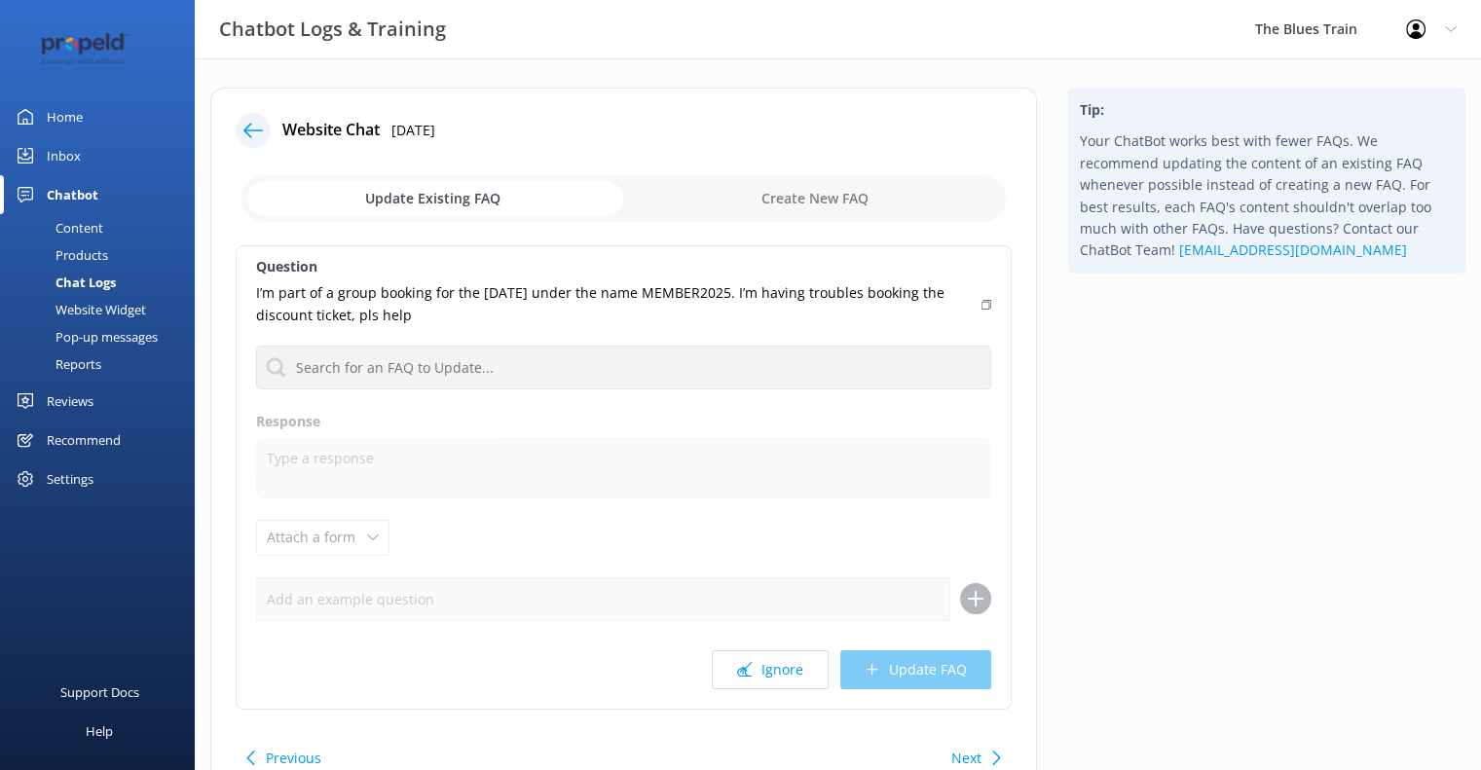
click at [787, 194] on input "checkbox" at bounding box center [623, 198] width 764 height 47
checkbox input "true"
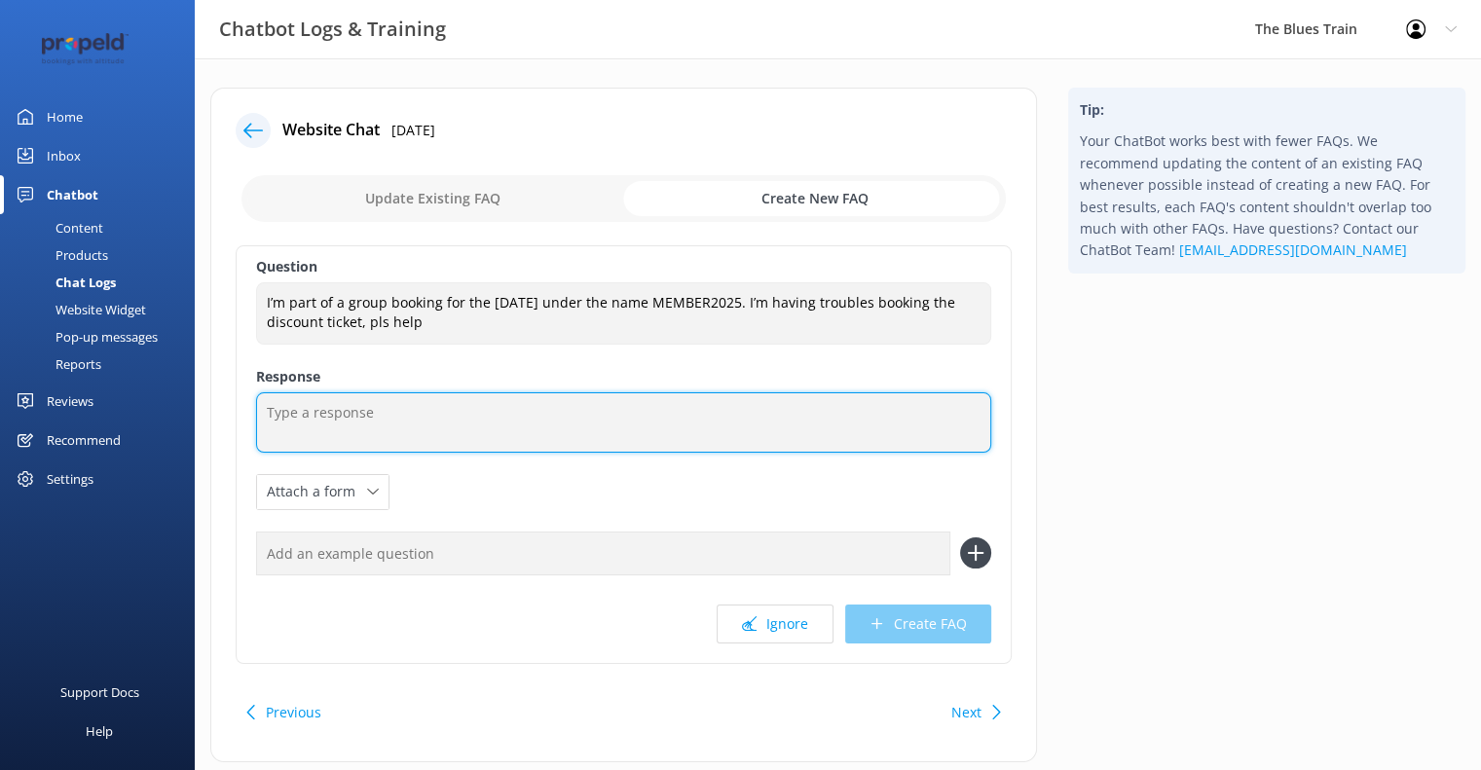
click at [468, 418] on textarea at bounding box center [623, 422] width 735 height 60
type textarea "If you're having trouble booking, please contact us"
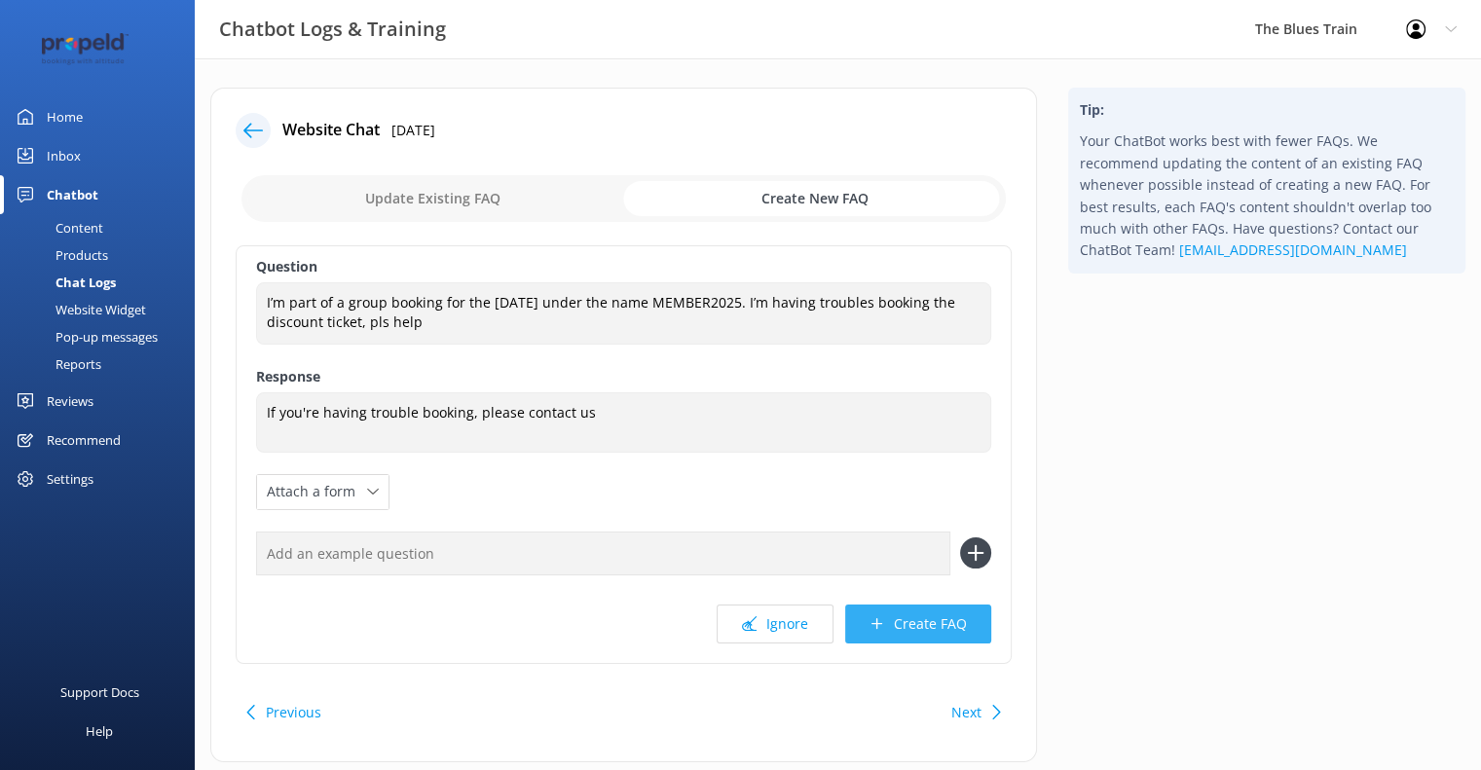
click at [888, 611] on button "Create FAQ" at bounding box center [918, 624] width 146 height 39
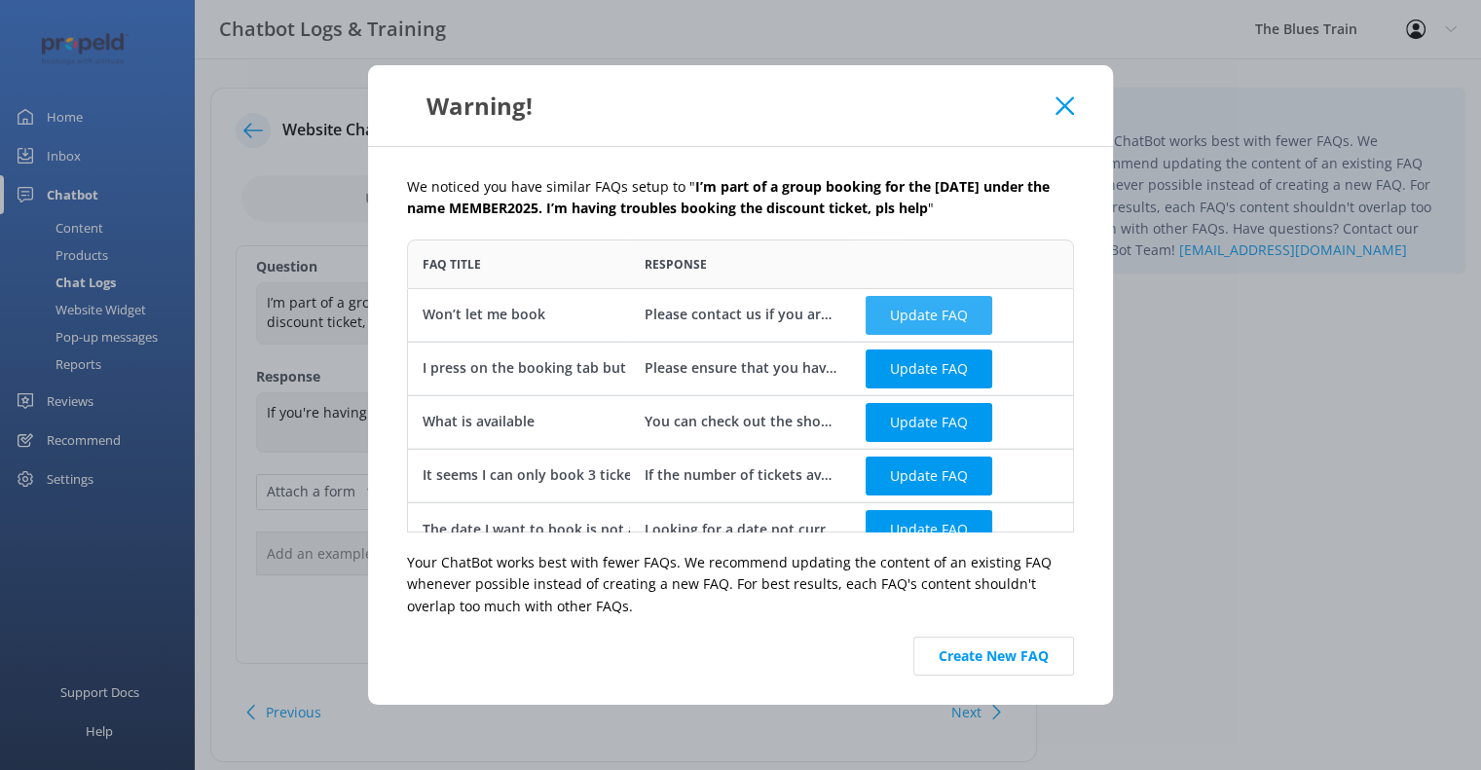
click at [891, 314] on button "Update FAQ" at bounding box center [929, 314] width 127 height 39
checkbox input "false"
type textarea "Please contact us if you are having trouble booking"
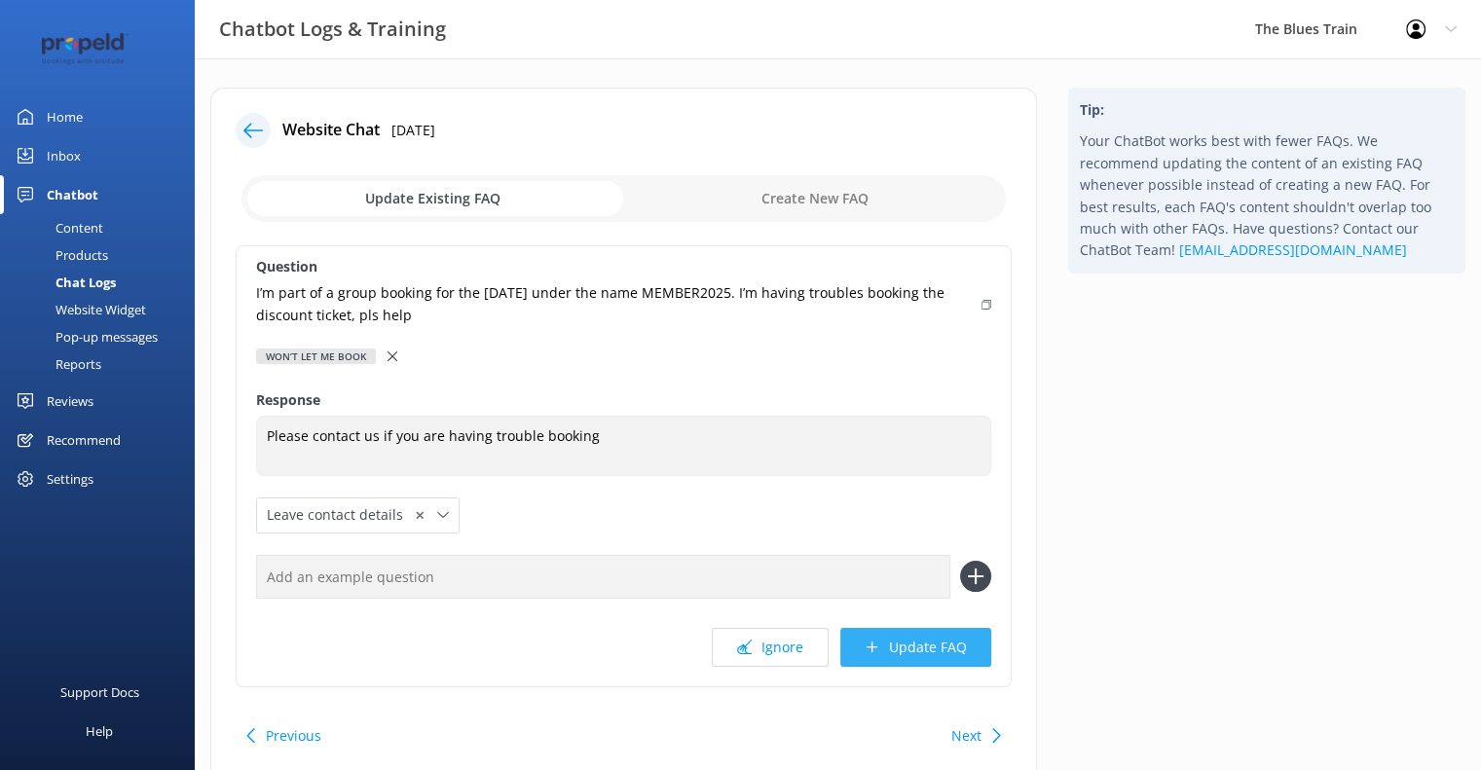
click at [904, 647] on button "Update FAQ" at bounding box center [915, 647] width 151 height 39
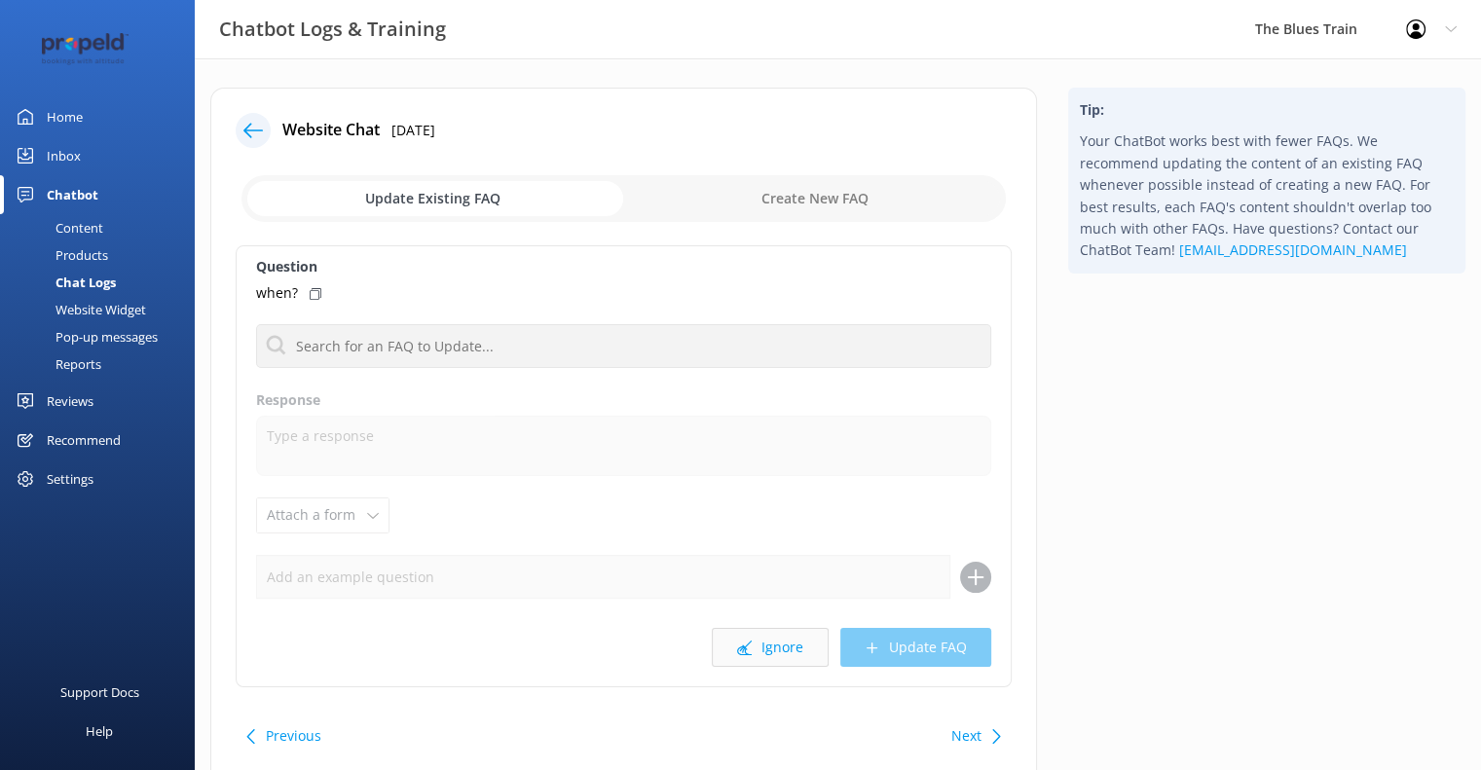
click at [768, 644] on button "Ignore" at bounding box center [770, 647] width 117 height 39
click at [740, 638] on button "Ignore" at bounding box center [770, 647] width 117 height 39
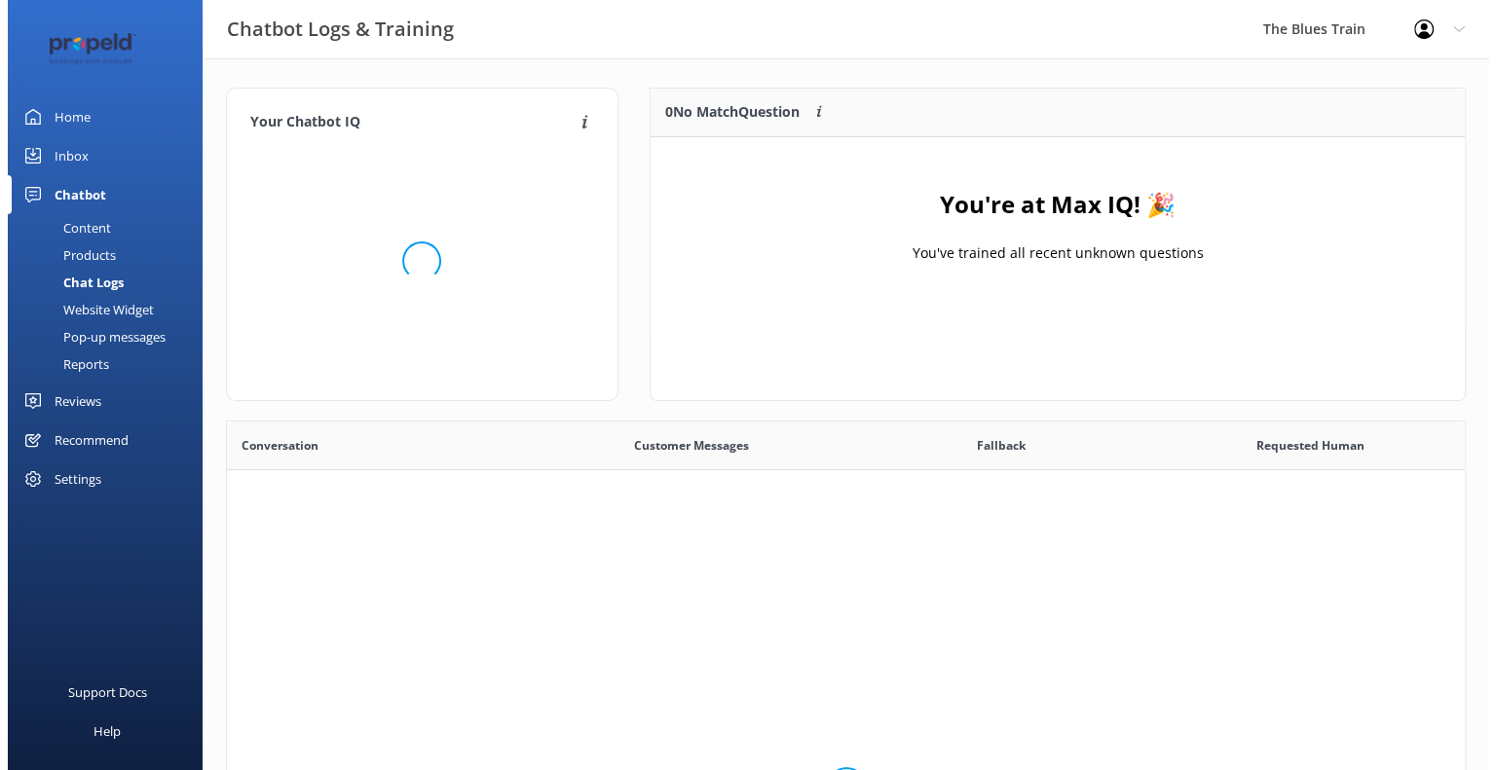
scroll to position [667, 1223]
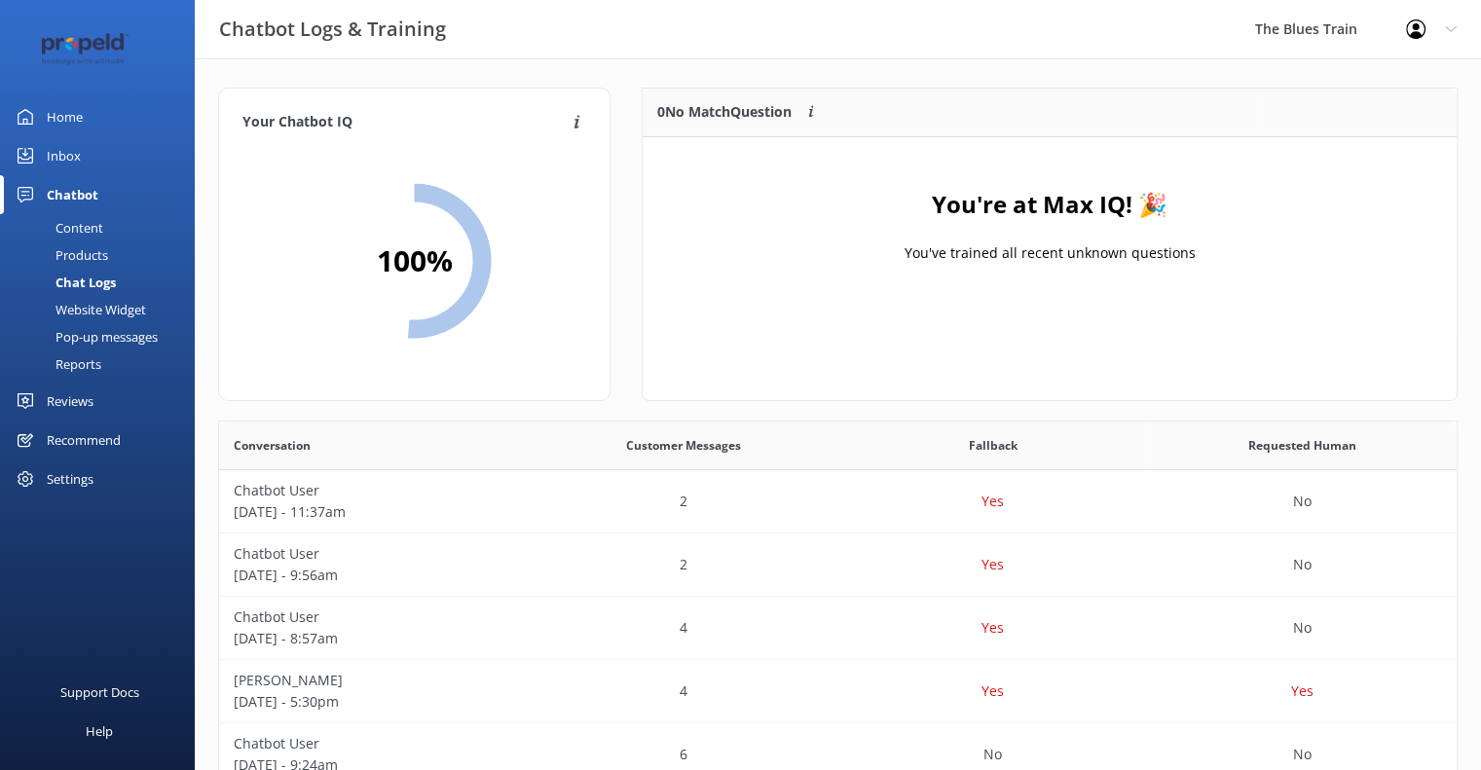
click at [66, 150] on div "Inbox" at bounding box center [64, 155] width 34 height 39
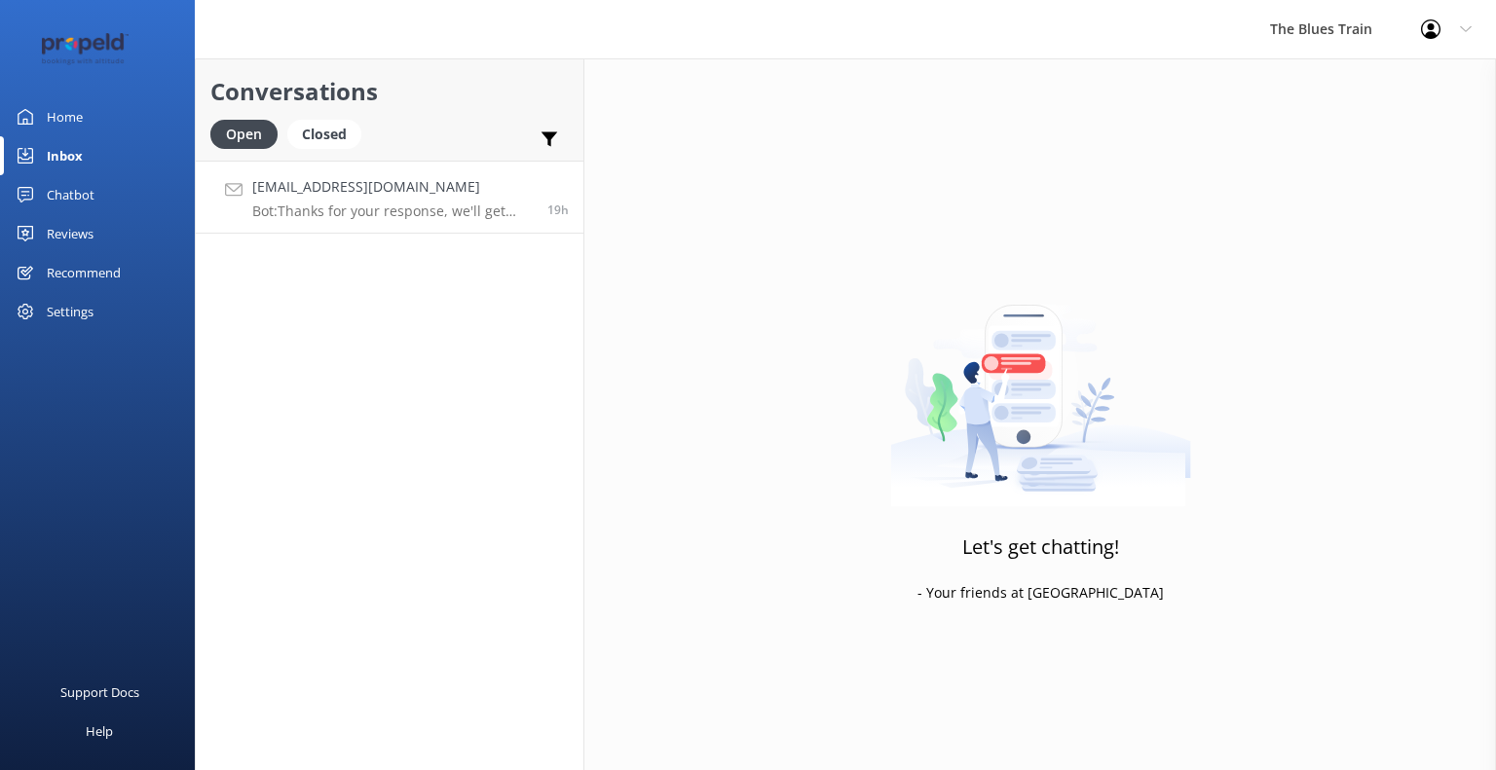
click at [401, 202] on div "[EMAIL_ADDRESS][DOMAIN_NAME] Bot: Thanks for your response, we'll get back to y…" at bounding box center [392, 197] width 280 height 42
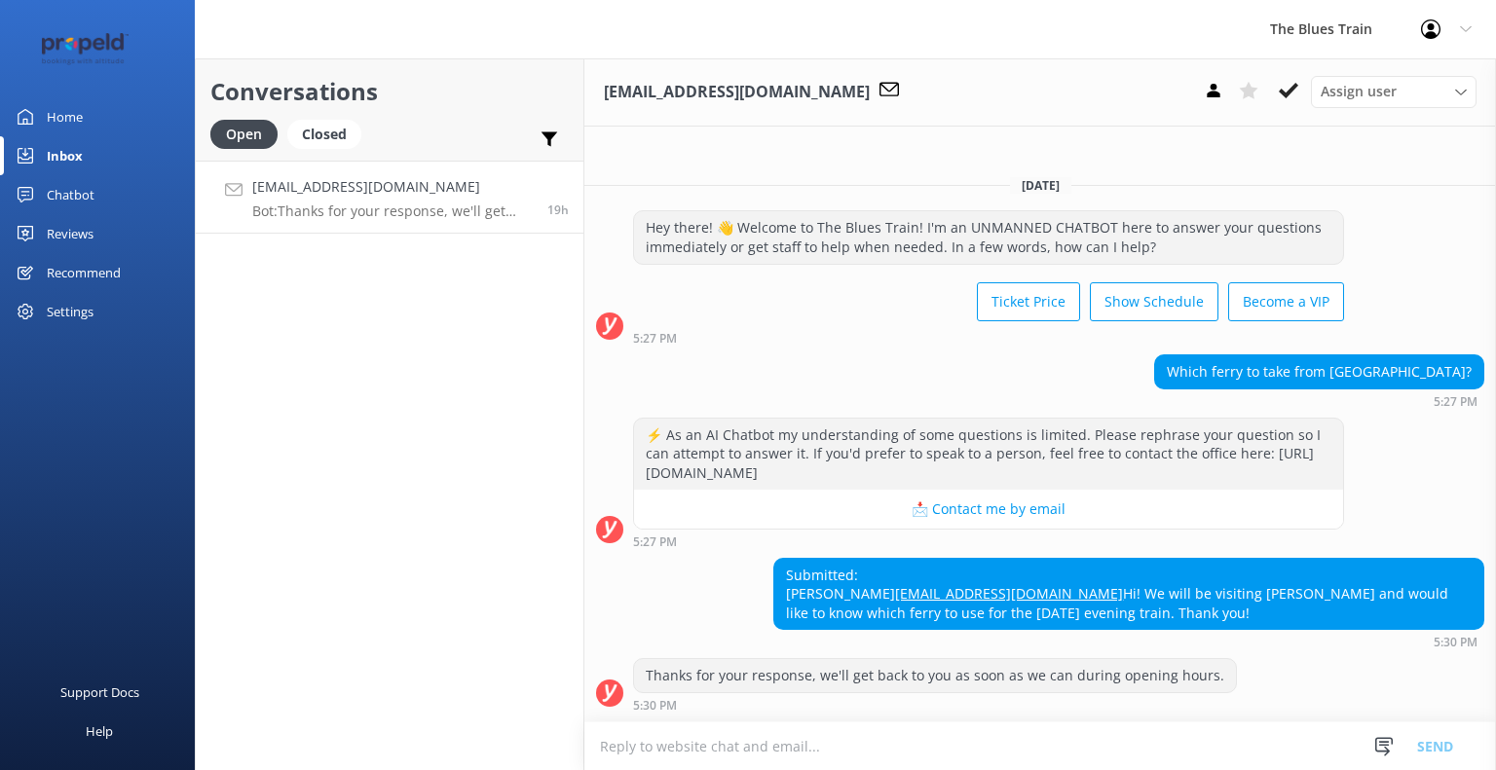
scroll to position [2, 0]
